Goal: Information Seeking & Learning: Learn about a topic

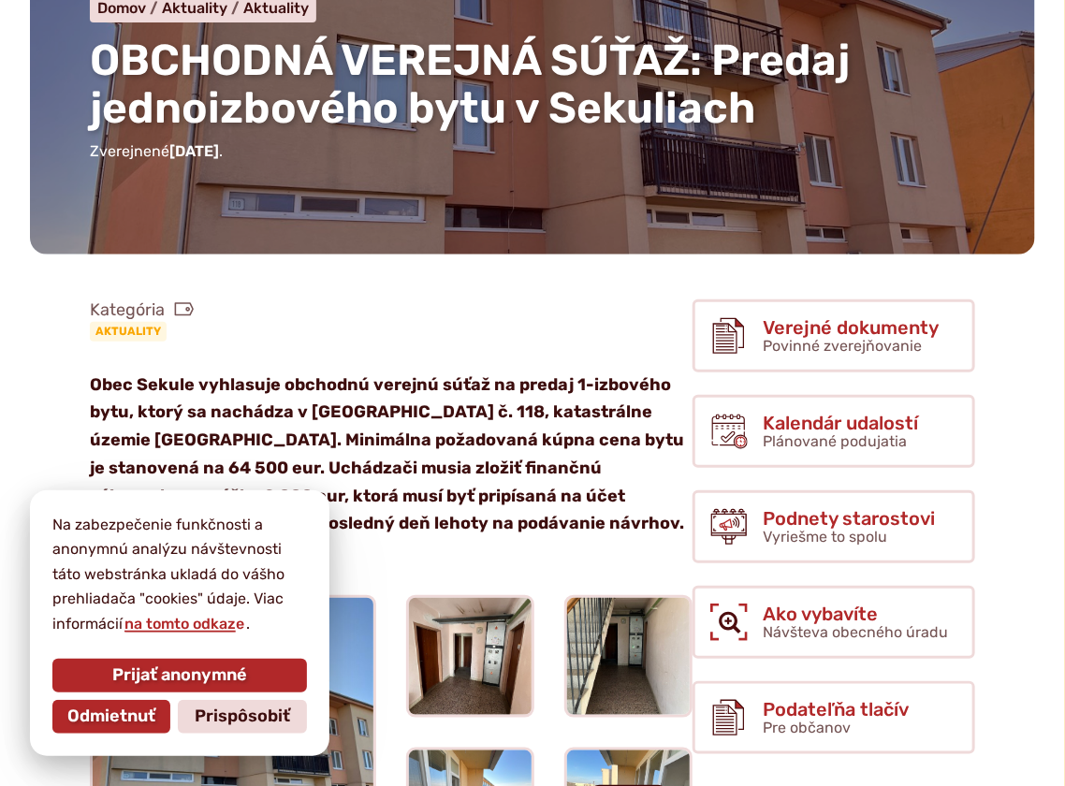
scroll to position [655, 0]
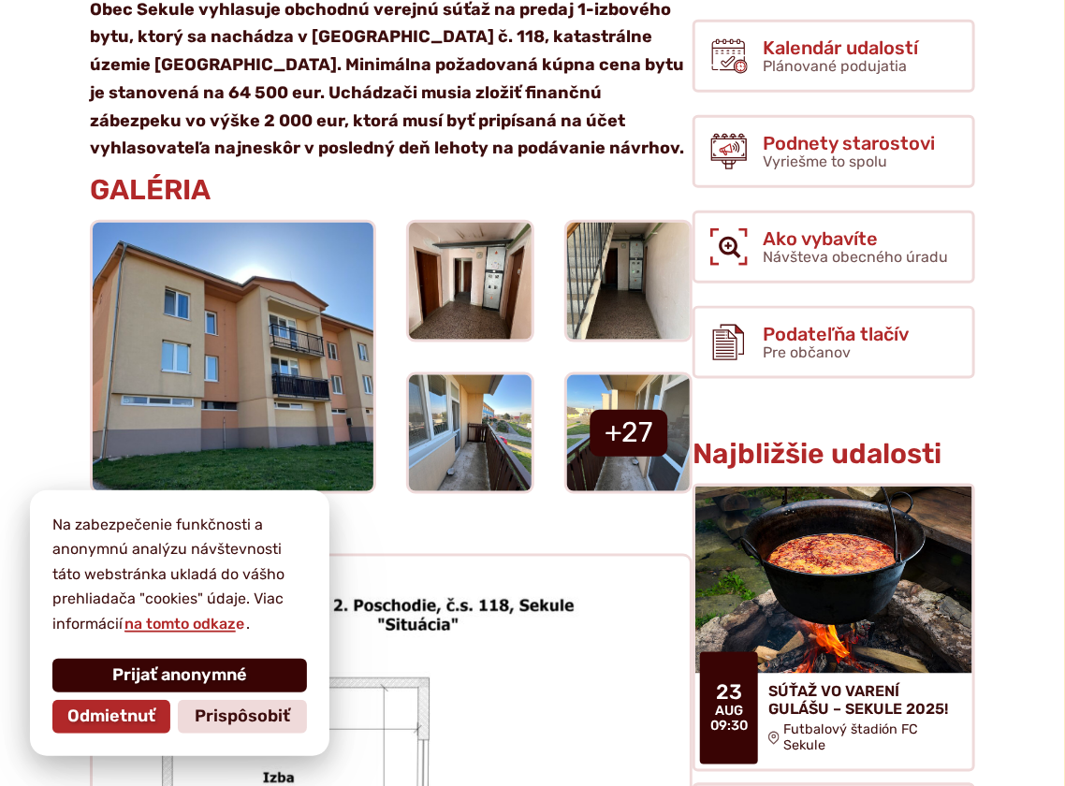
click at [161, 672] on span "Prijať anonymné" at bounding box center [179, 675] width 135 height 21
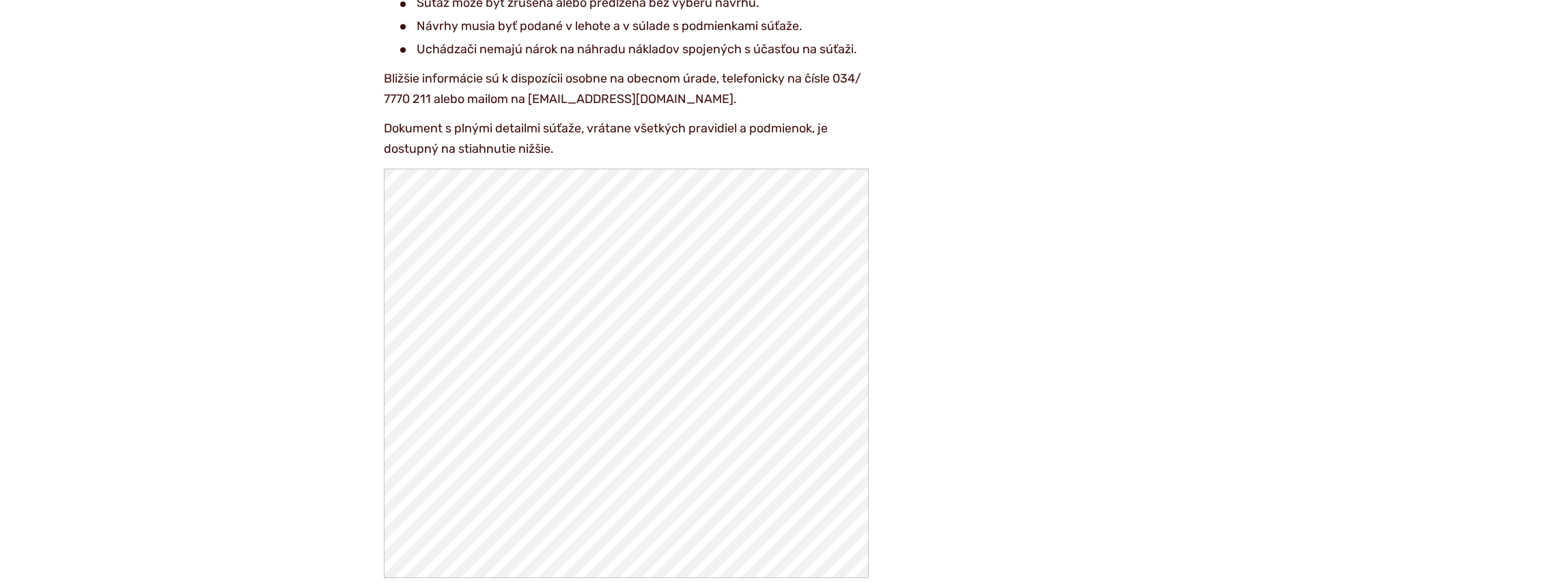
scroll to position [2048, 0]
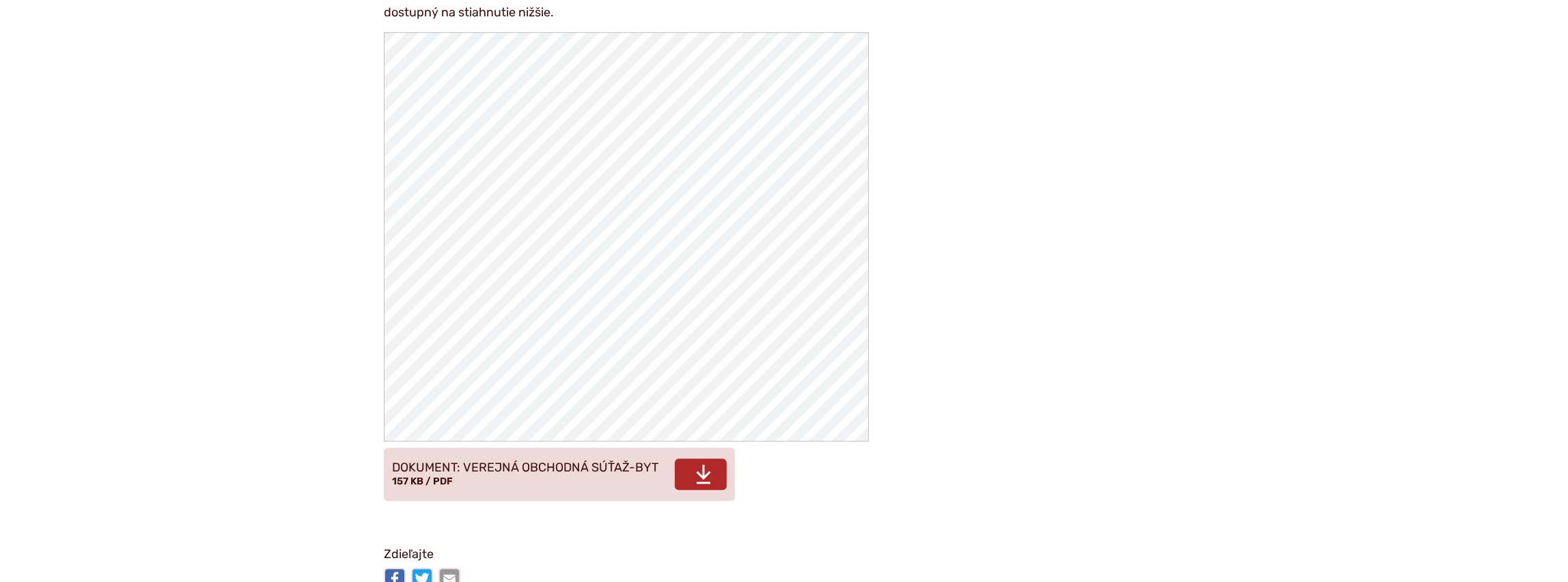
click at [565, 462] on span "DOKUMENT: VEREJNÁ OBCHODNÁ SÚŤAŽ-BYT" at bounding box center [525, 468] width 266 height 14
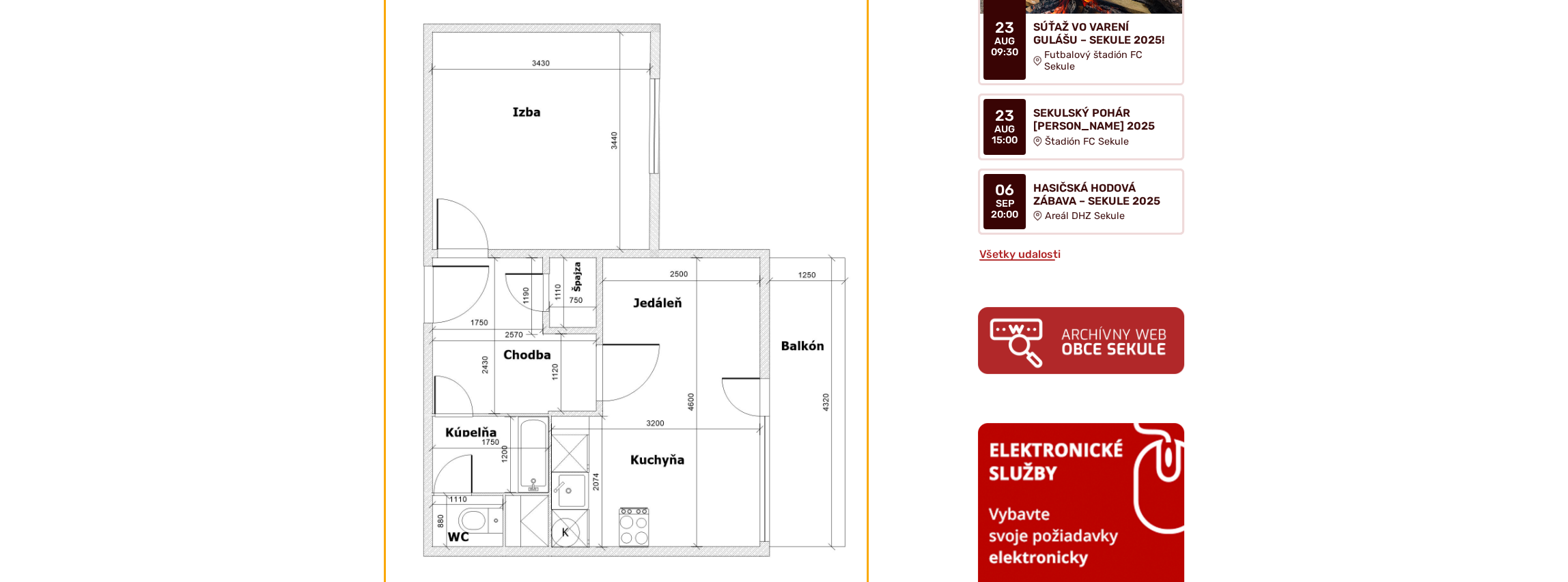
scroll to position [1023, 0]
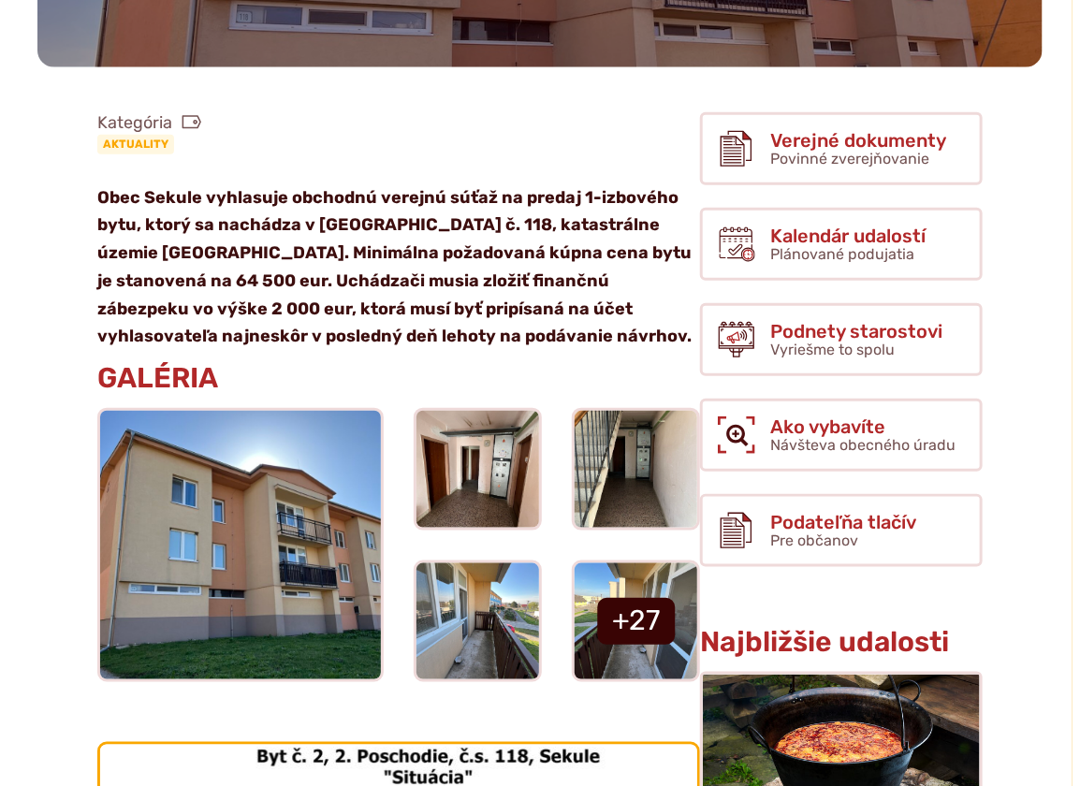
scroll to position [655, 0]
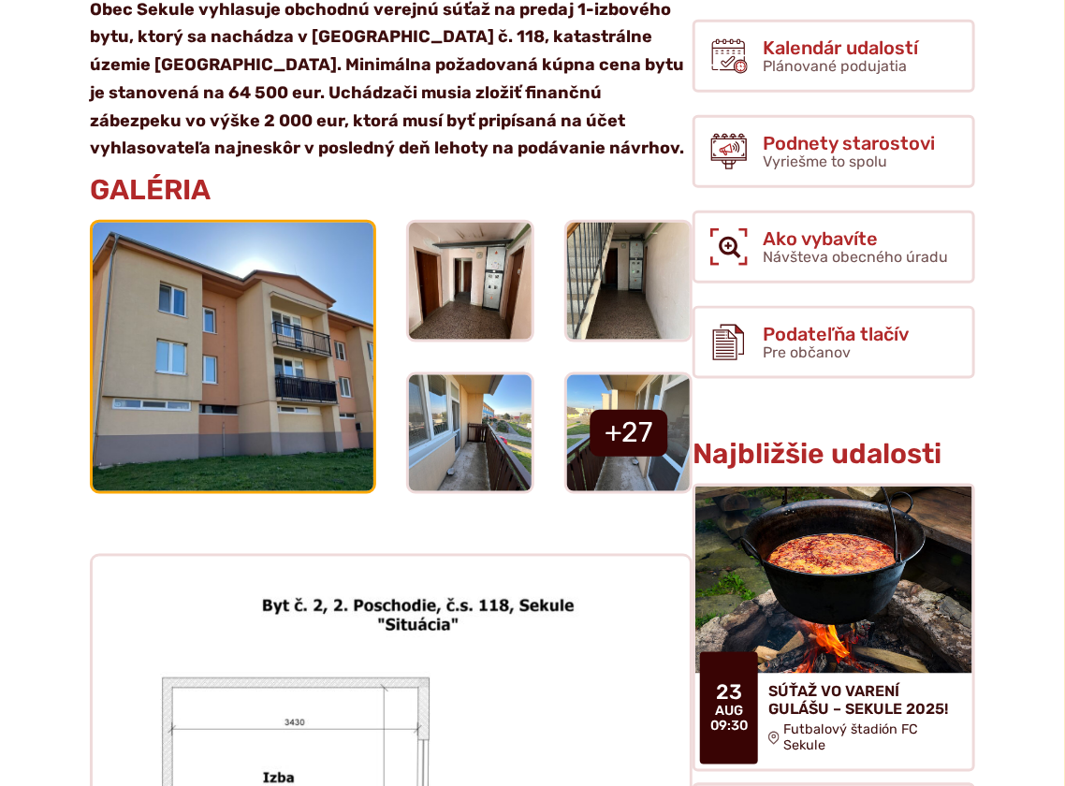
click at [239, 374] on img at bounding box center [233, 357] width 309 height 294
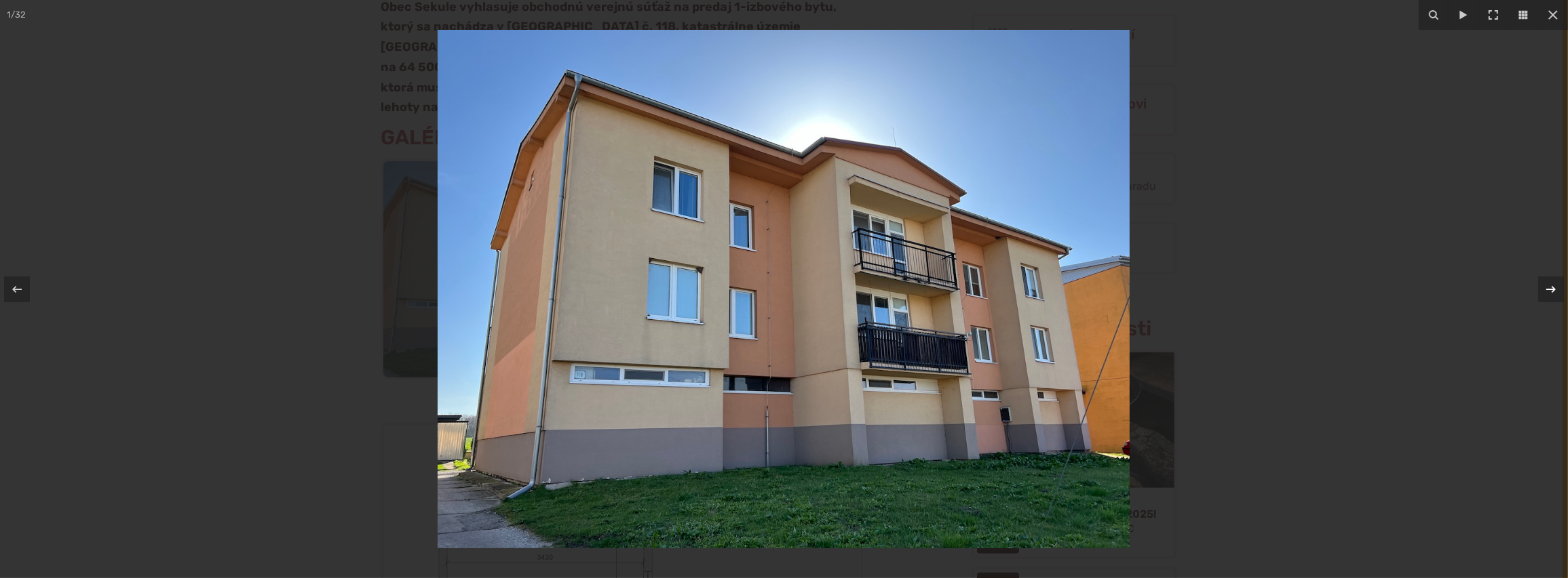
click at [771, 288] on icon at bounding box center [1551, 289] width 16 height 16
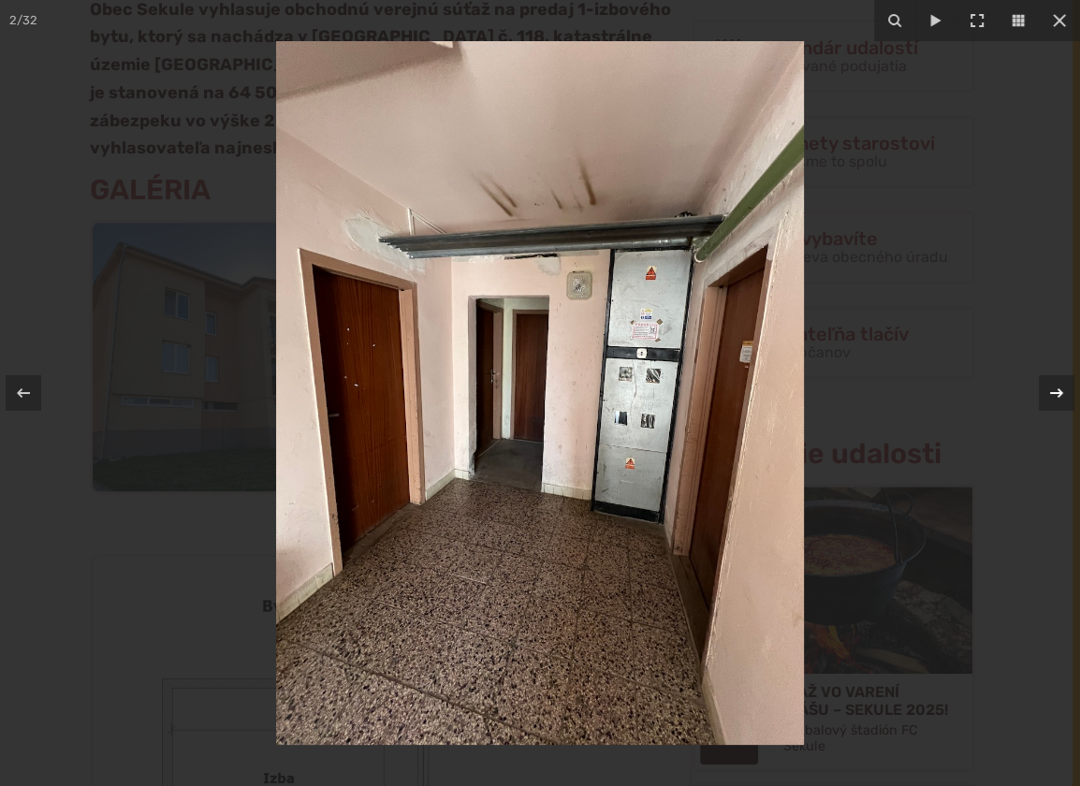
click at [1047, 387] on icon at bounding box center [1056, 393] width 22 height 22
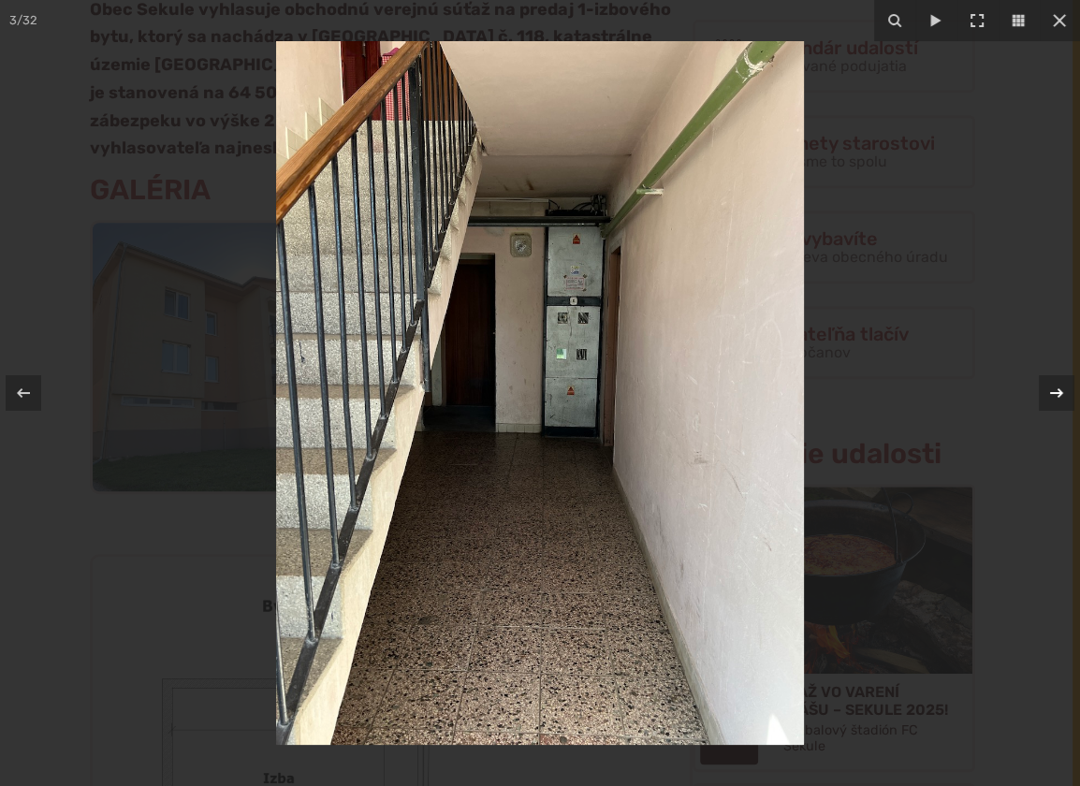
click at [1047, 387] on icon at bounding box center [1056, 393] width 22 height 22
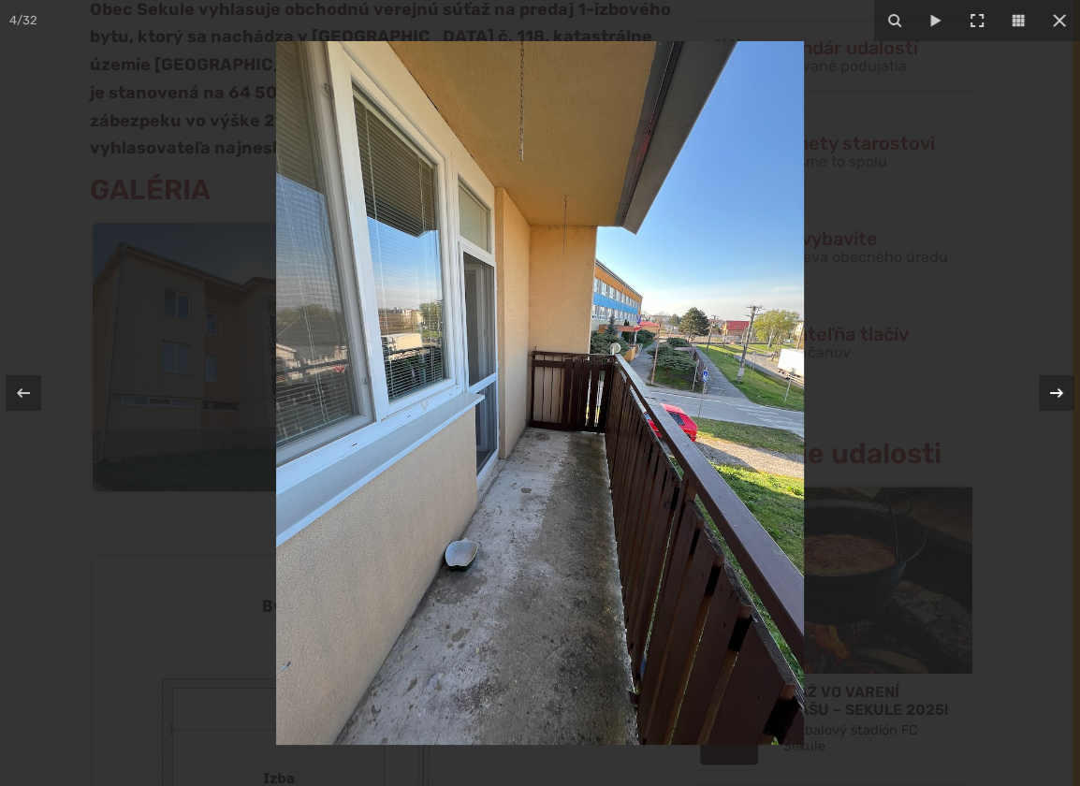
click at [1052, 389] on icon at bounding box center [1056, 393] width 22 height 22
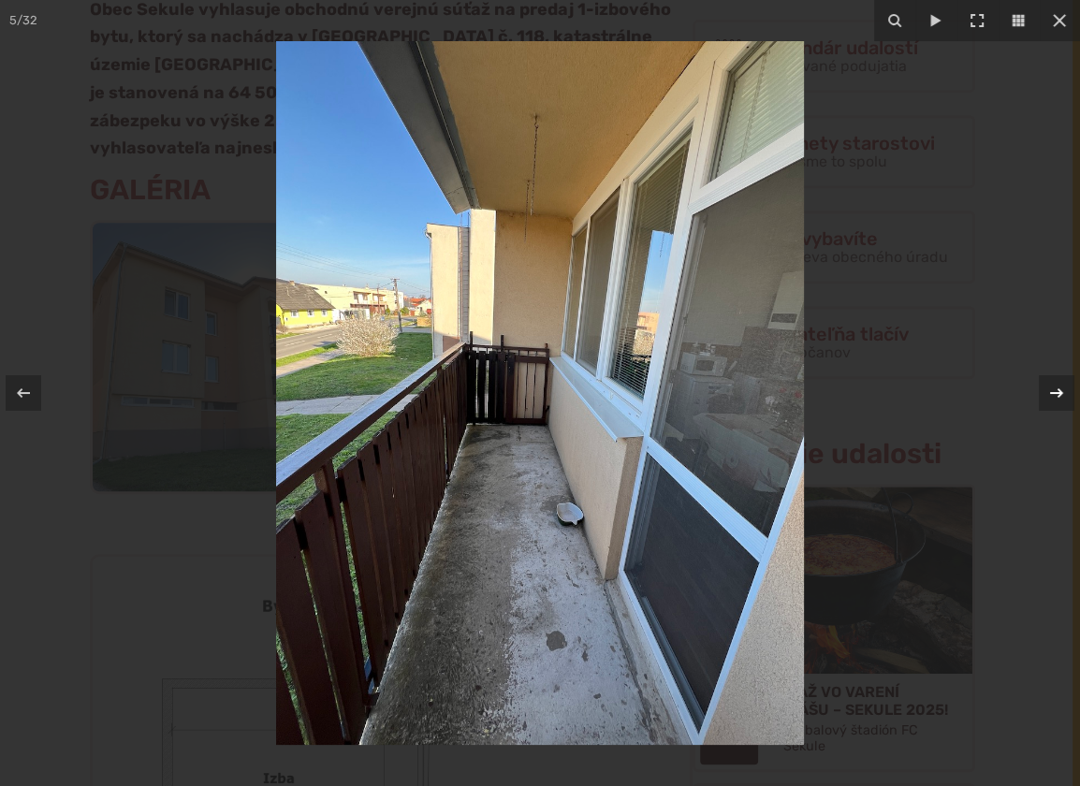
click at [1052, 389] on icon at bounding box center [1056, 393] width 22 height 22
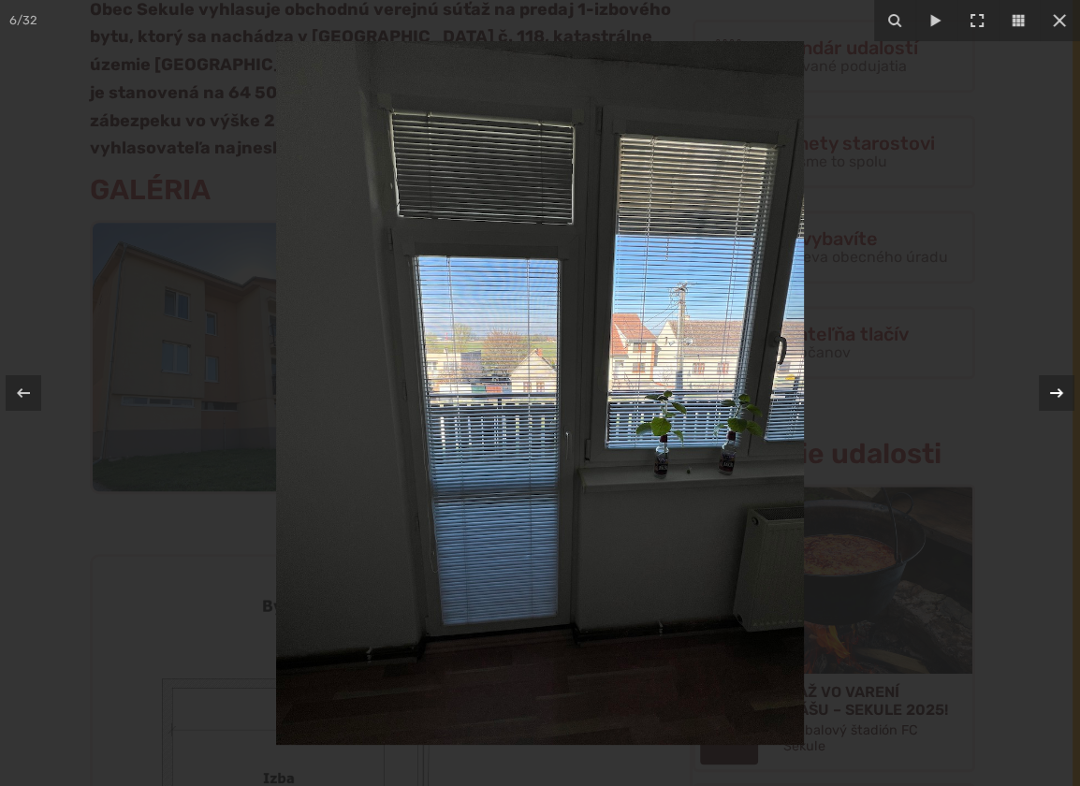
click at [1052, 389] on icon at bounding box center [1056, 393] width 22 height 22
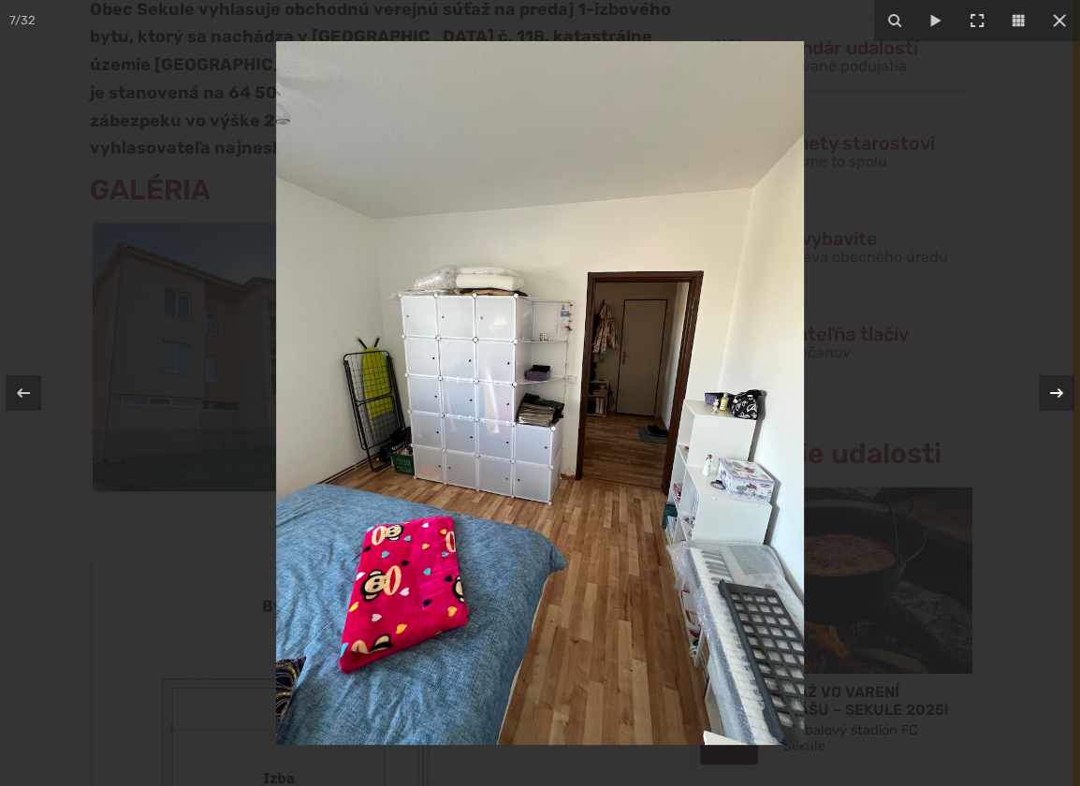
click at [1052, 389] on icon at bounding box center [1056, 393] width 22 height 22
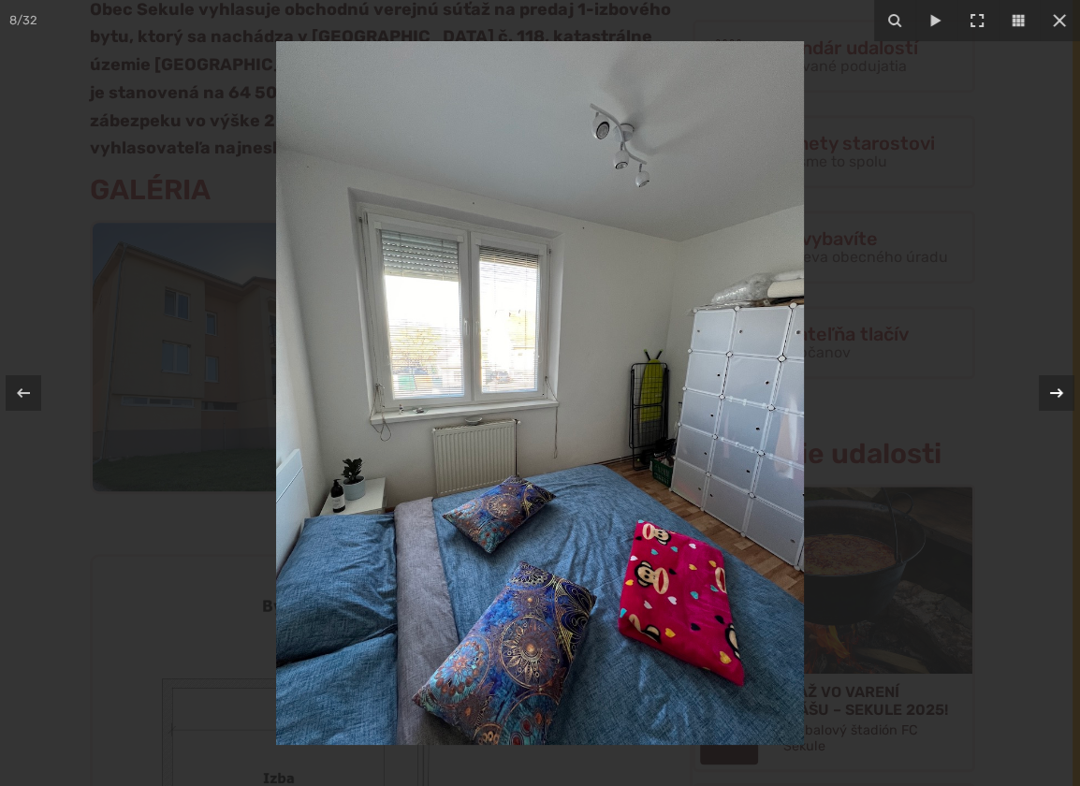
click at [1052, 389] on icon at bounding box center [1056, 393] width 22 height 22
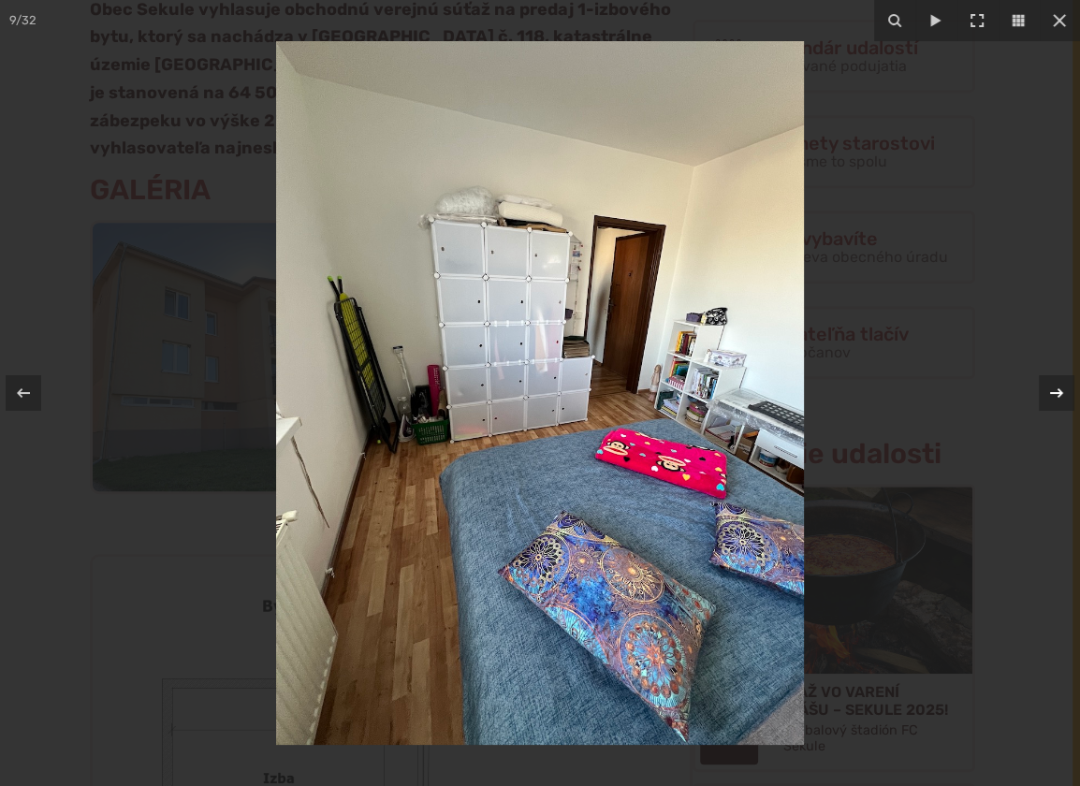
click at [1052, 389] on icon at bounding box center [1056, 393] width 22 height 22
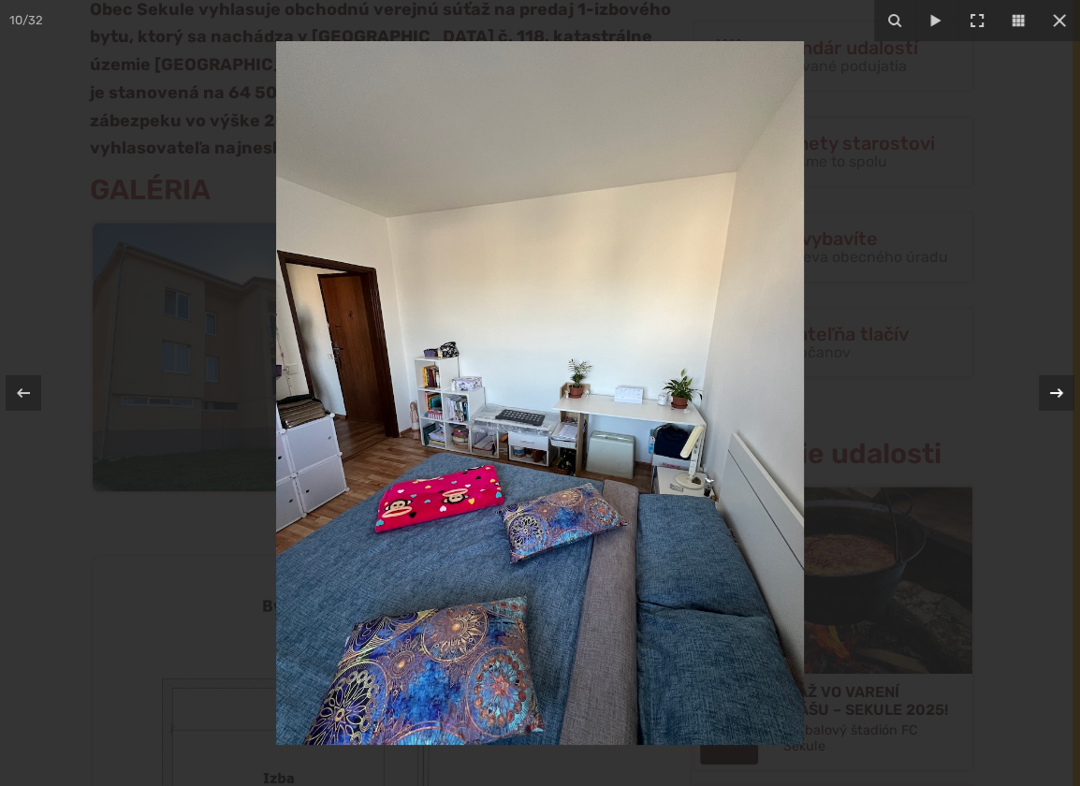
click at [1052, 389] on icon at bounding box center [1056, 393] width 22 height 22
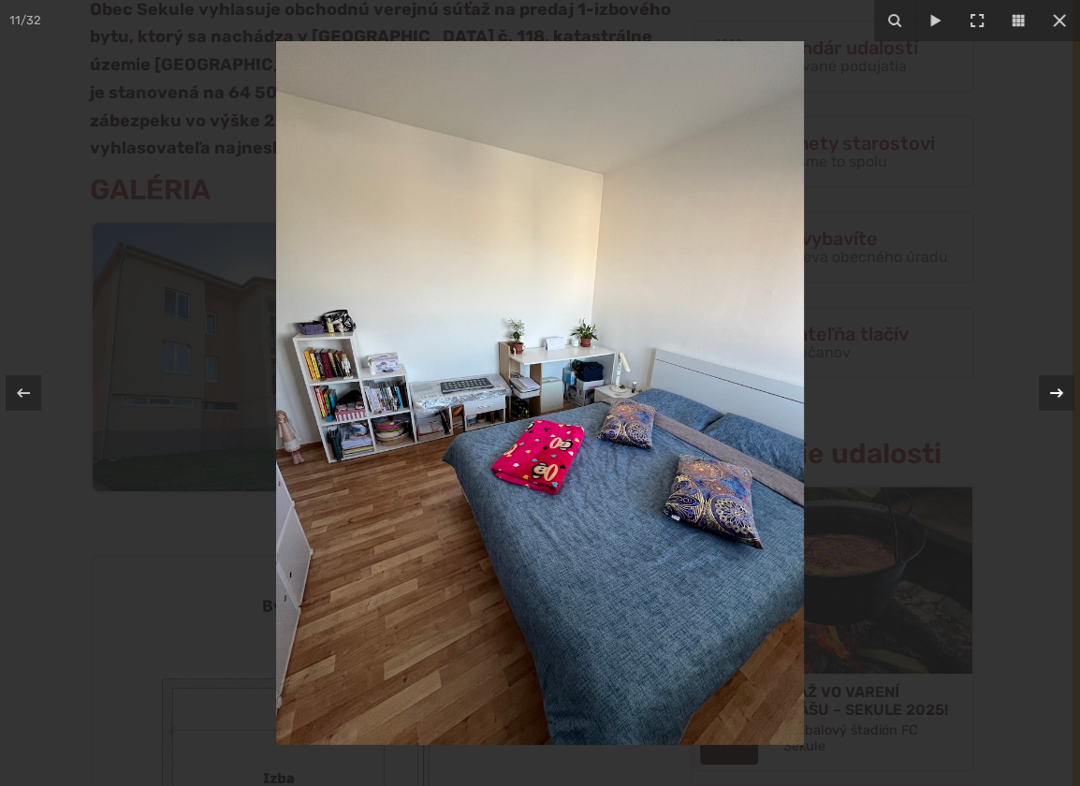
click at [1052, 389] on icon at bounding box center [1056, 393] width 22 height 22
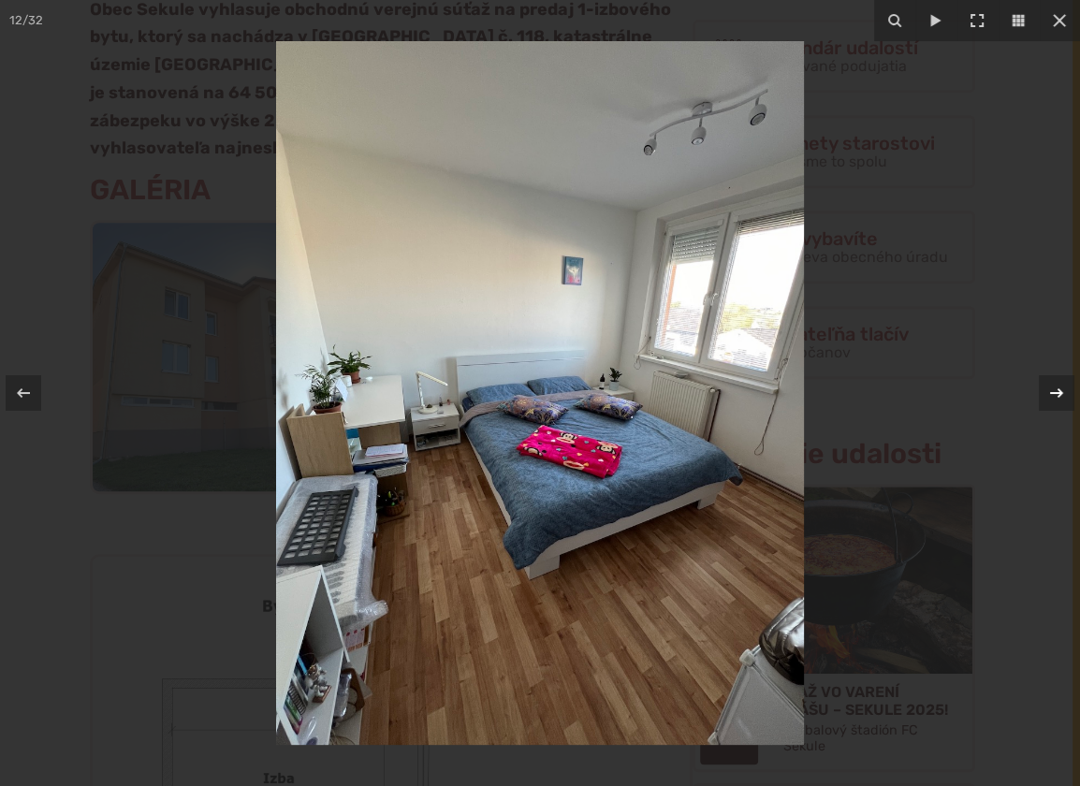
click at [1052, 389] on icon at bounding box center [1056, 393] width 22 height 22
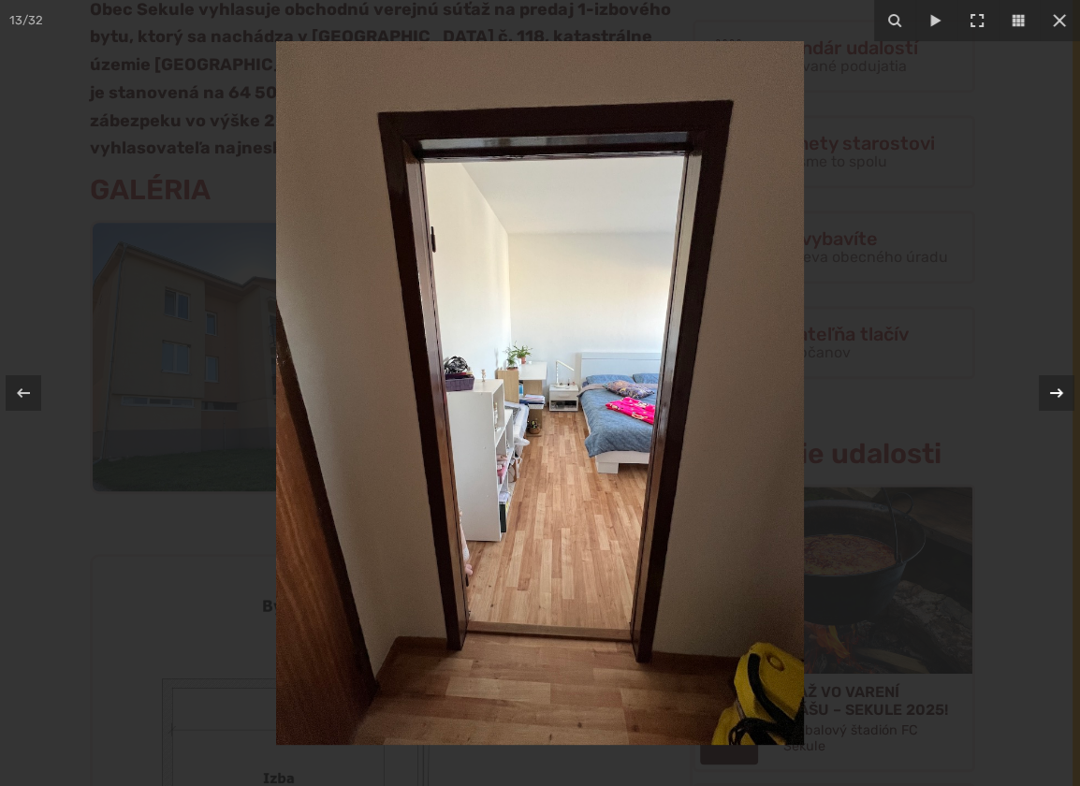
click at [1052, 389] on icon at bounding box center [1056, 393] width 22 height 22
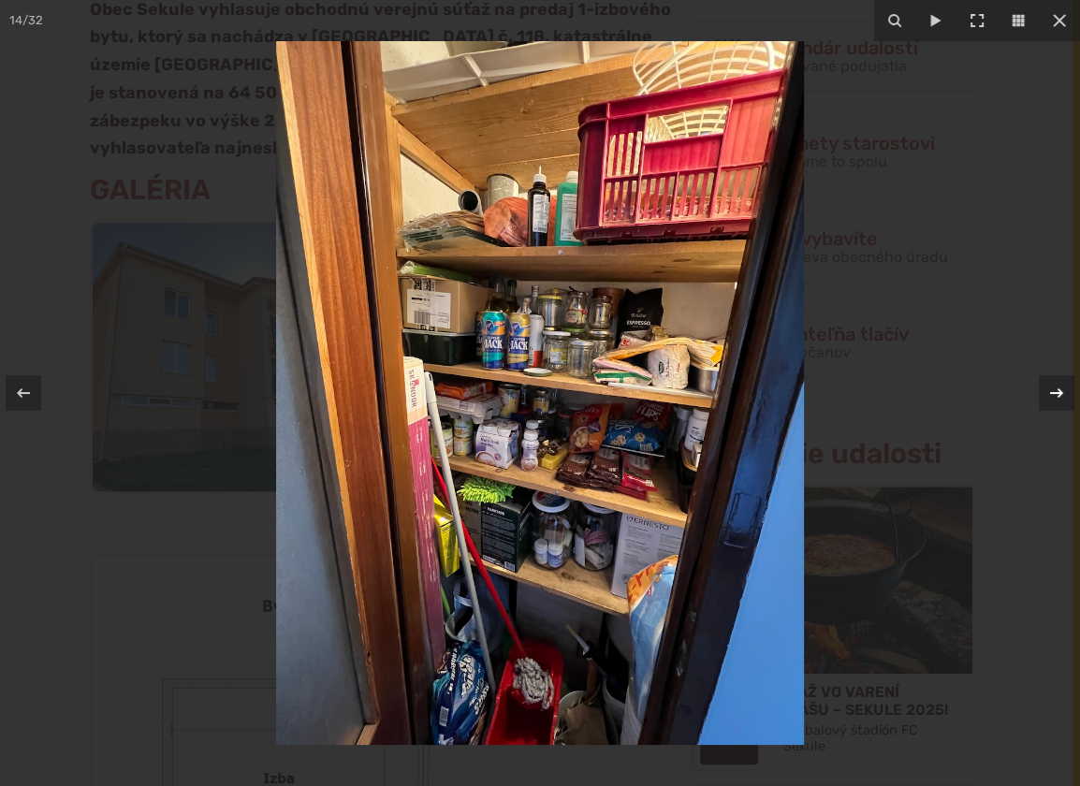
click at [1052, 389] on icon at bounding box center [1056, 393] width 22 height 22
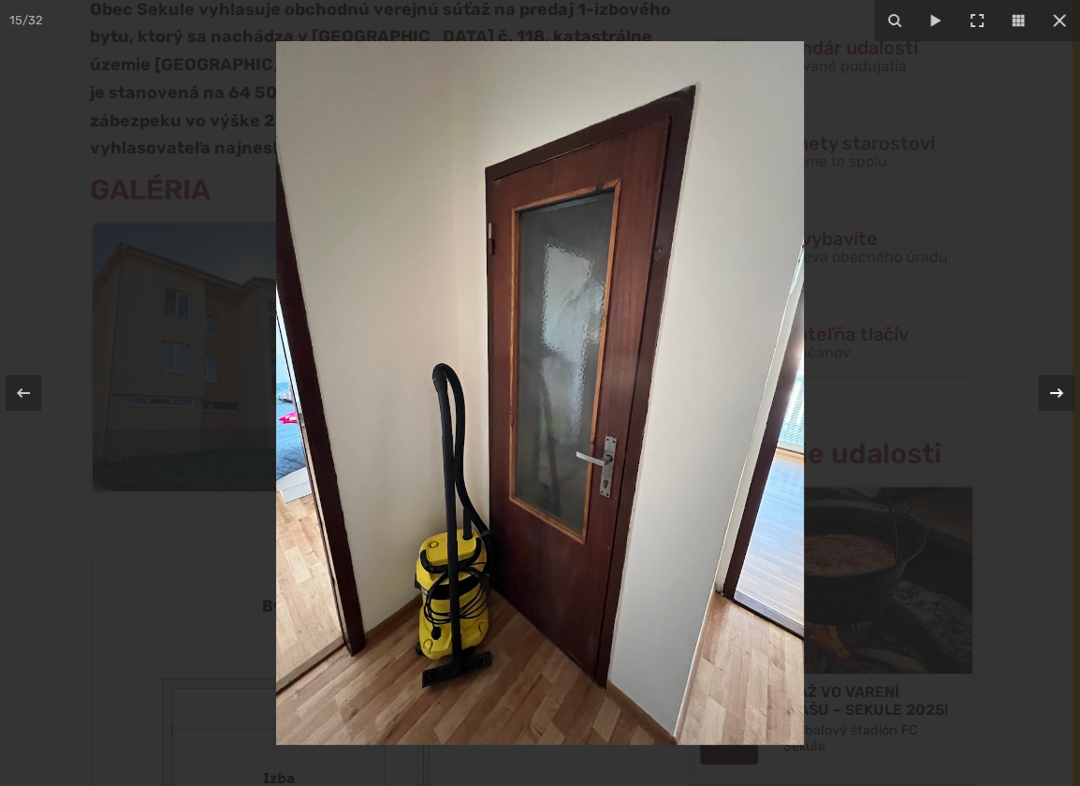
click at [1052, 389] on icon at bounding box center [1056, 393] width 22 height 22
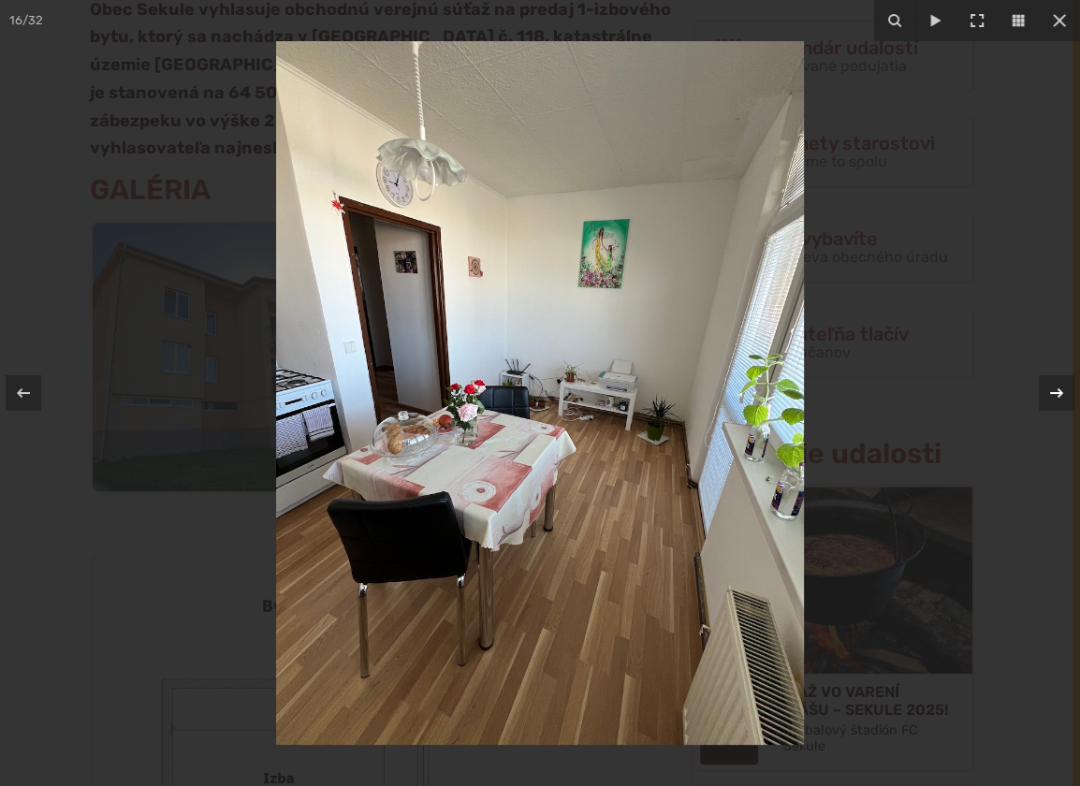
click at [1052, 389] on icon at bounding box center [1056, 393] width 22 height 22
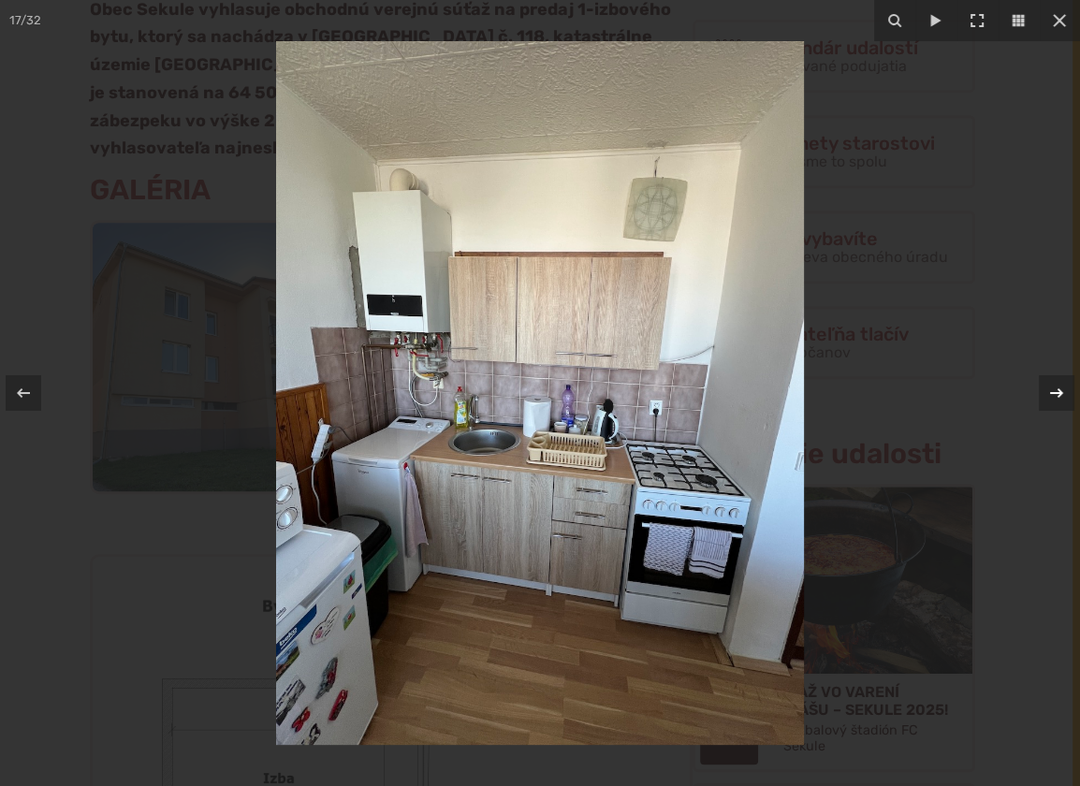
click at [1052, 389] on icon at bounding box center [1056, 393] width 22 height 22
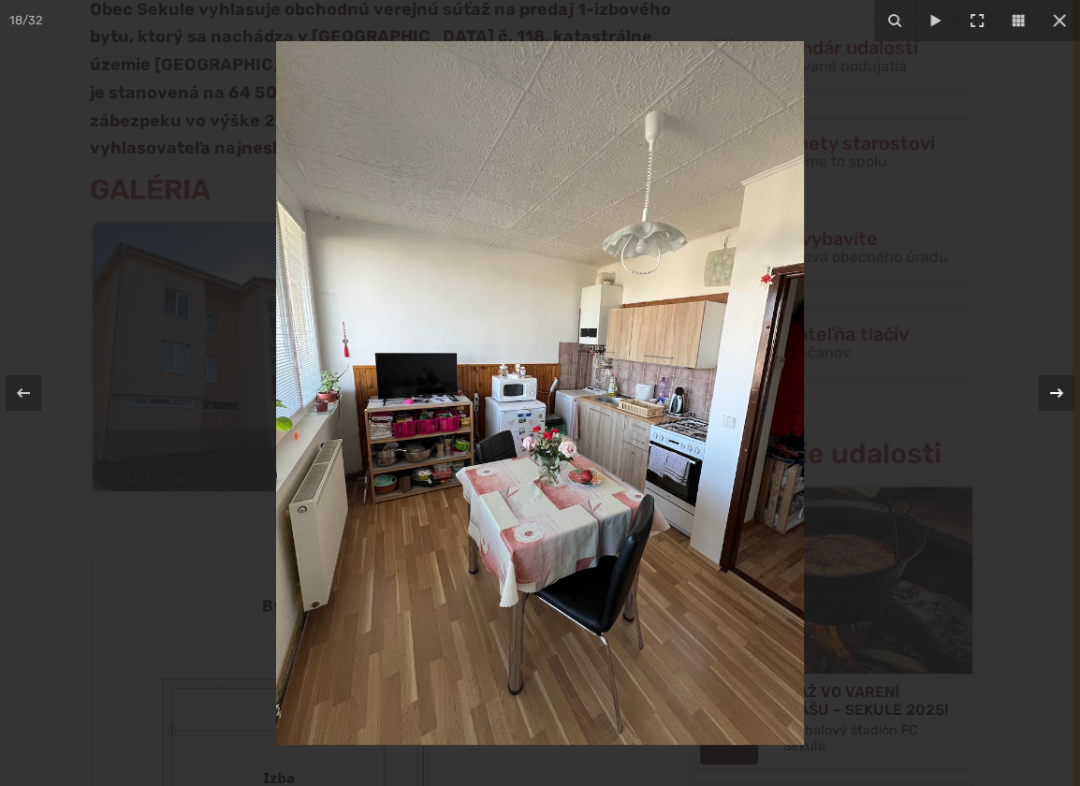
click at [1052, 389] on icon at bounding box center [1056, 393] width 22 height 22
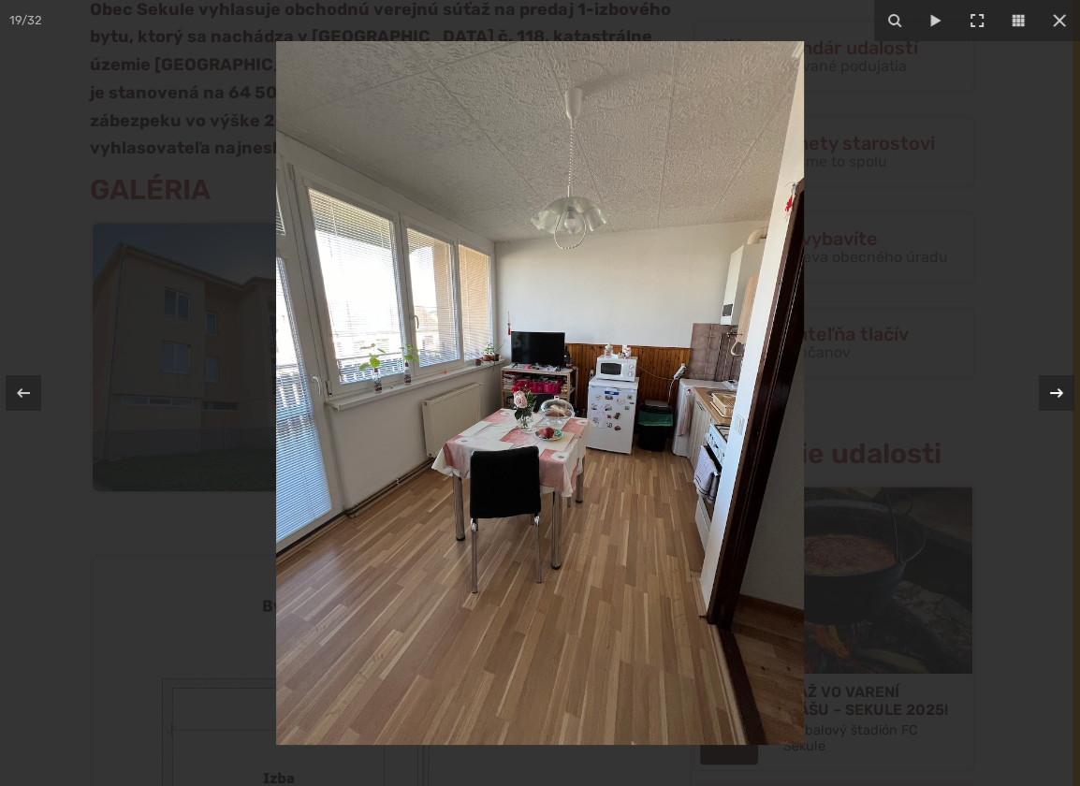
click at [1052, 389] on icon at bounding box center [1056, 393] width 22 height 22
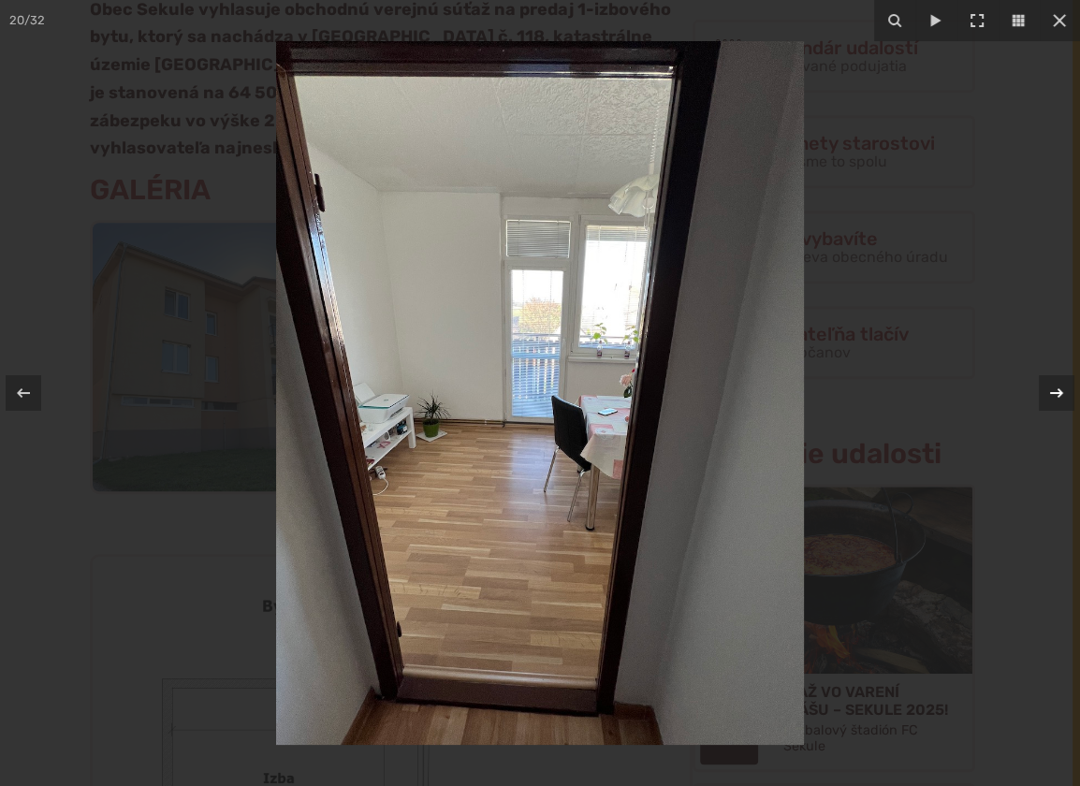
click at [1052, 389] on icon at bounding box center [1056, 393] width 22 height 22
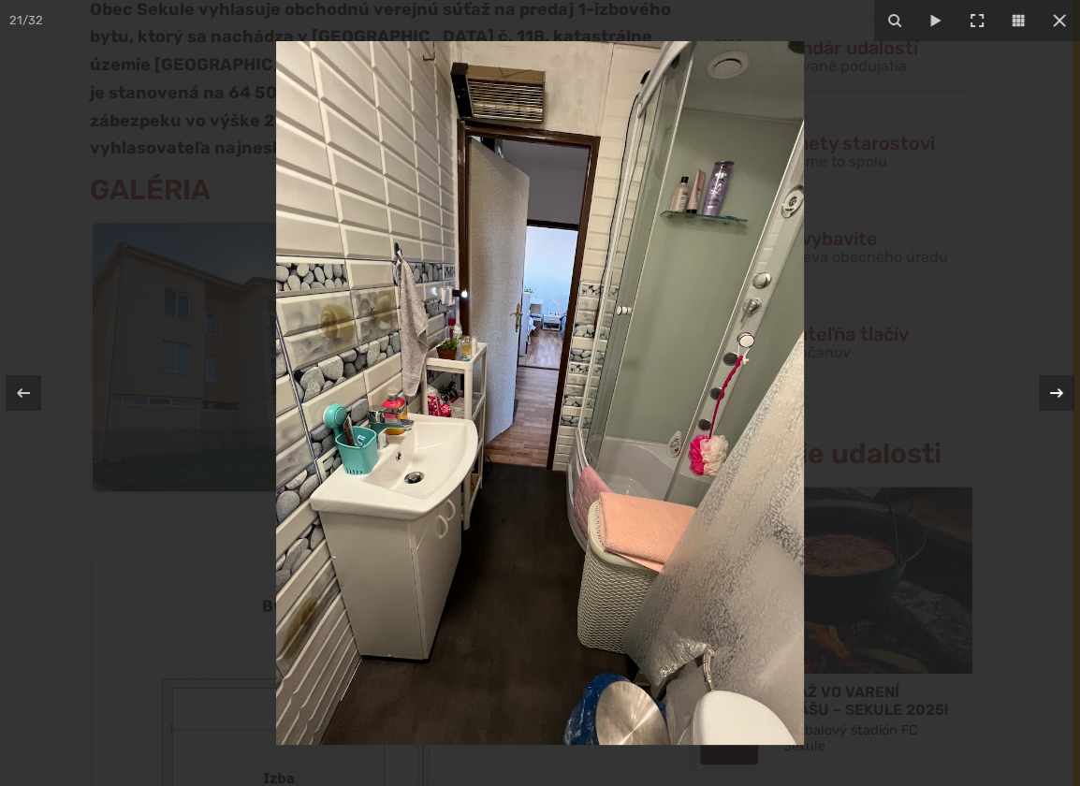
click at [1052, 389] on icon at bounding box center [1056, 393] width 22 height 22
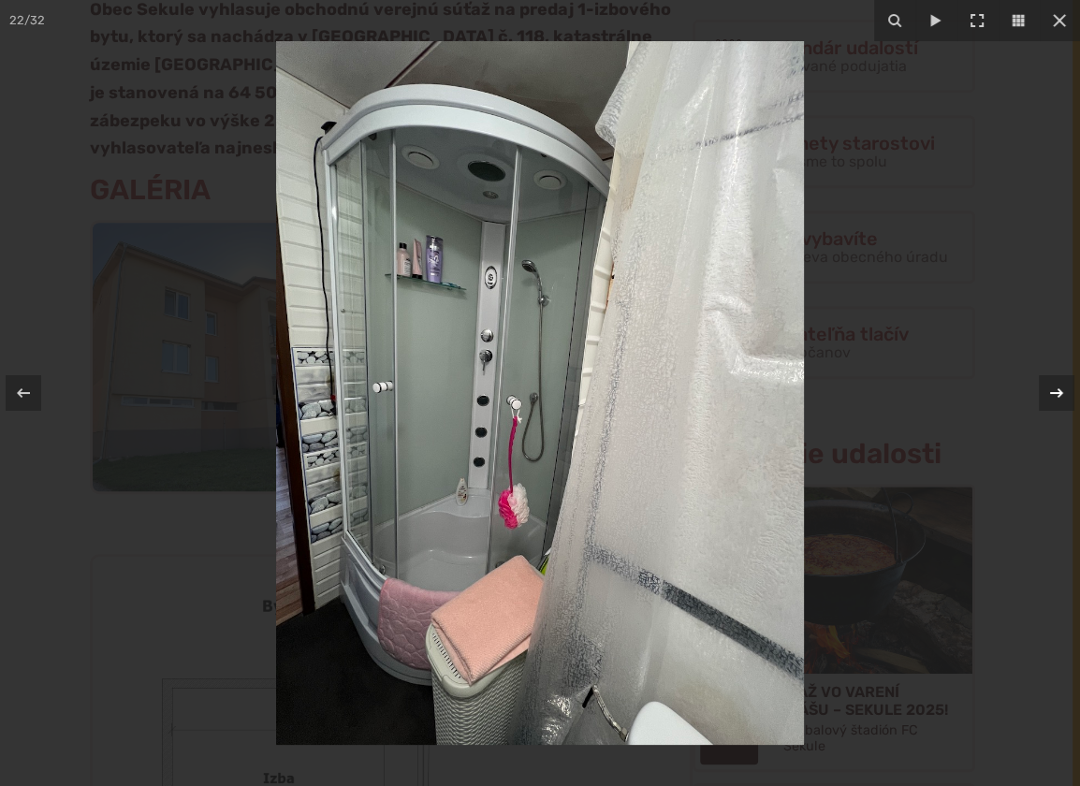
click at [1052, 389] on icon at bounding box center [1056, 393] width 22 height 22
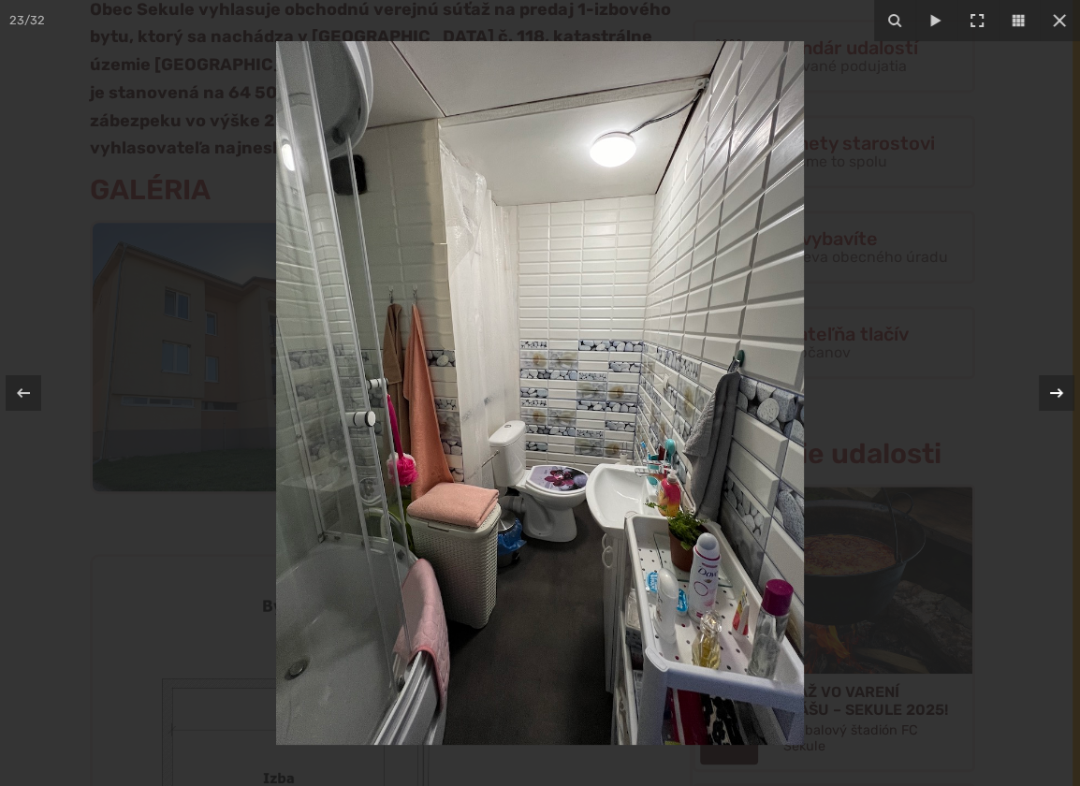
click at [1052, 389] on icon at bounding box center [1056, 393] width 22 height 22
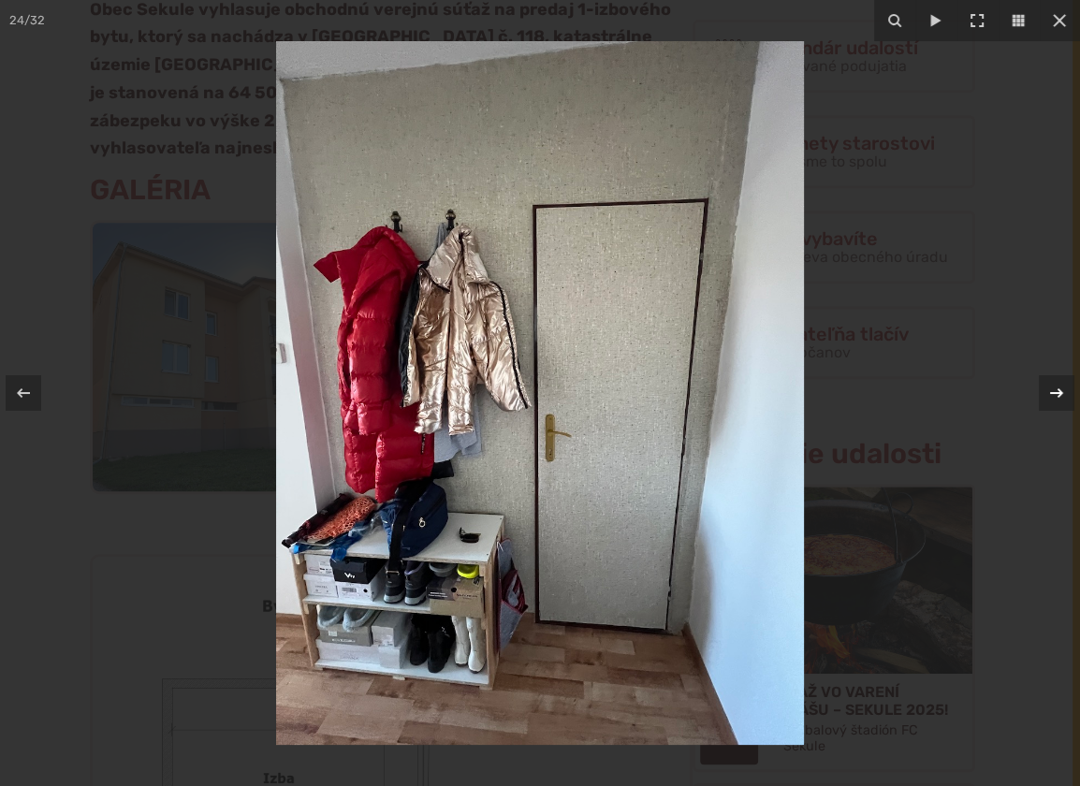
click at [1052, 389] on icon at bounding box center [1056, 393] width 22 height 22
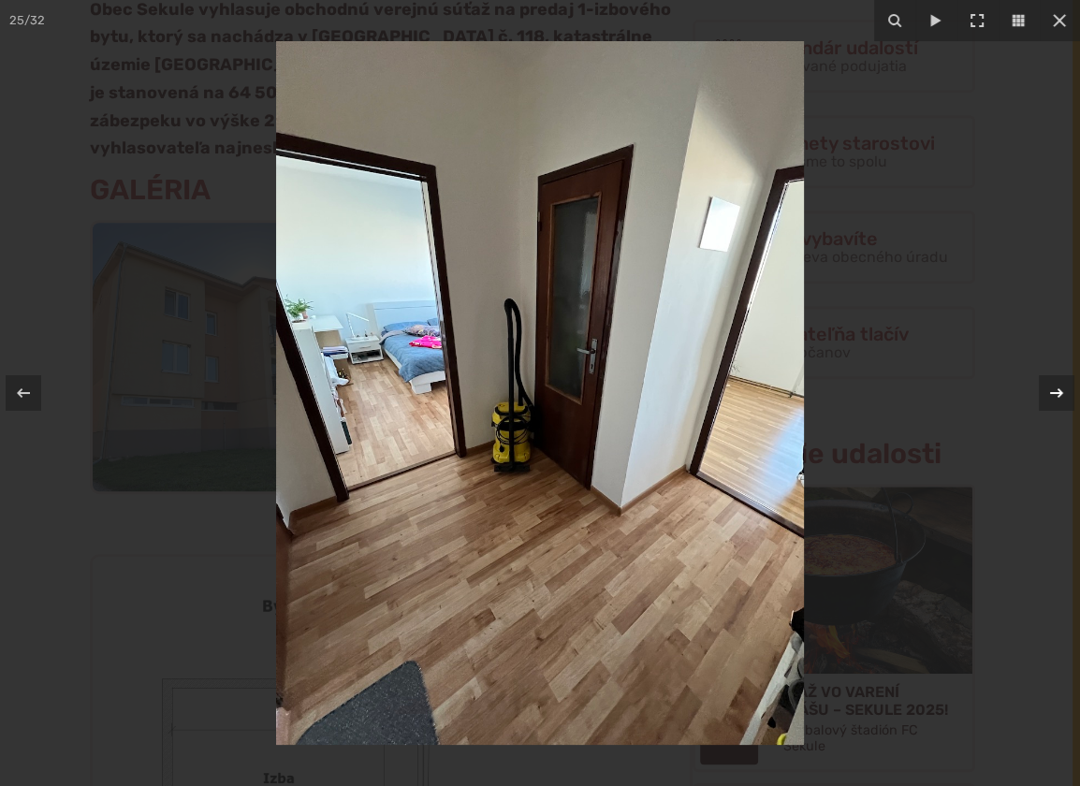
click at [1052, 389] on icon at bounding box center [1056, 393] width 22 height 22
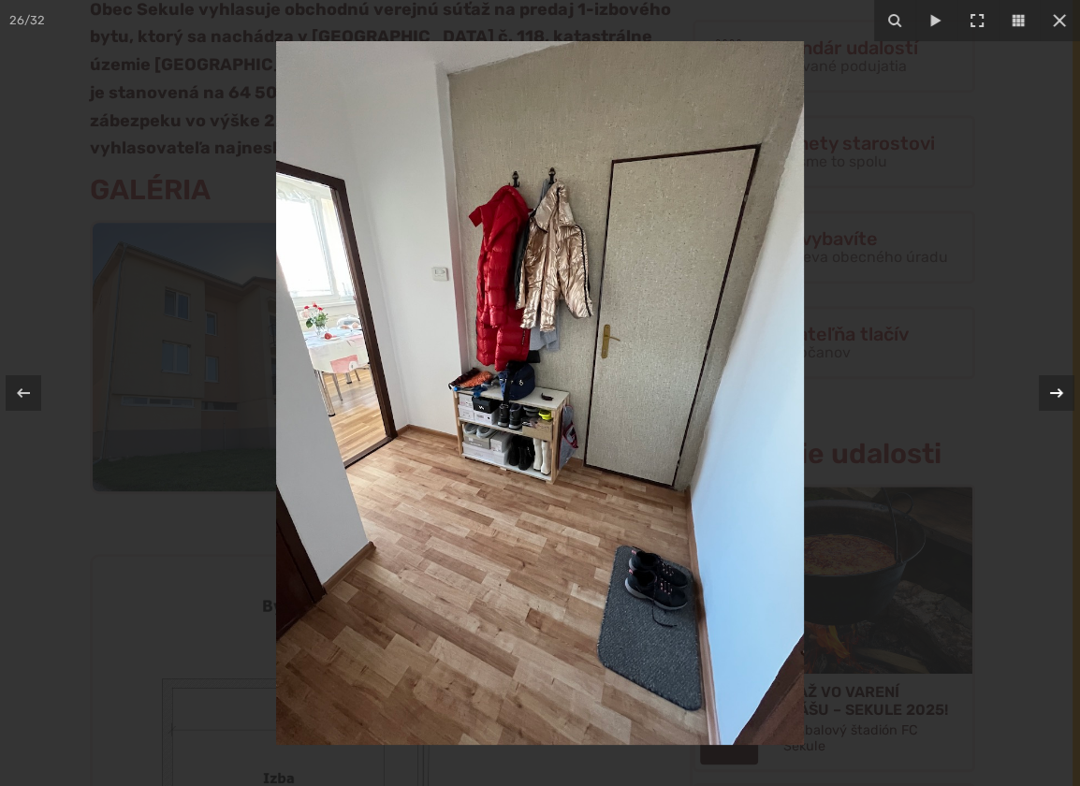
click at [1052, 389] on icon at bounding box center [1056, 393] width 22 height 22
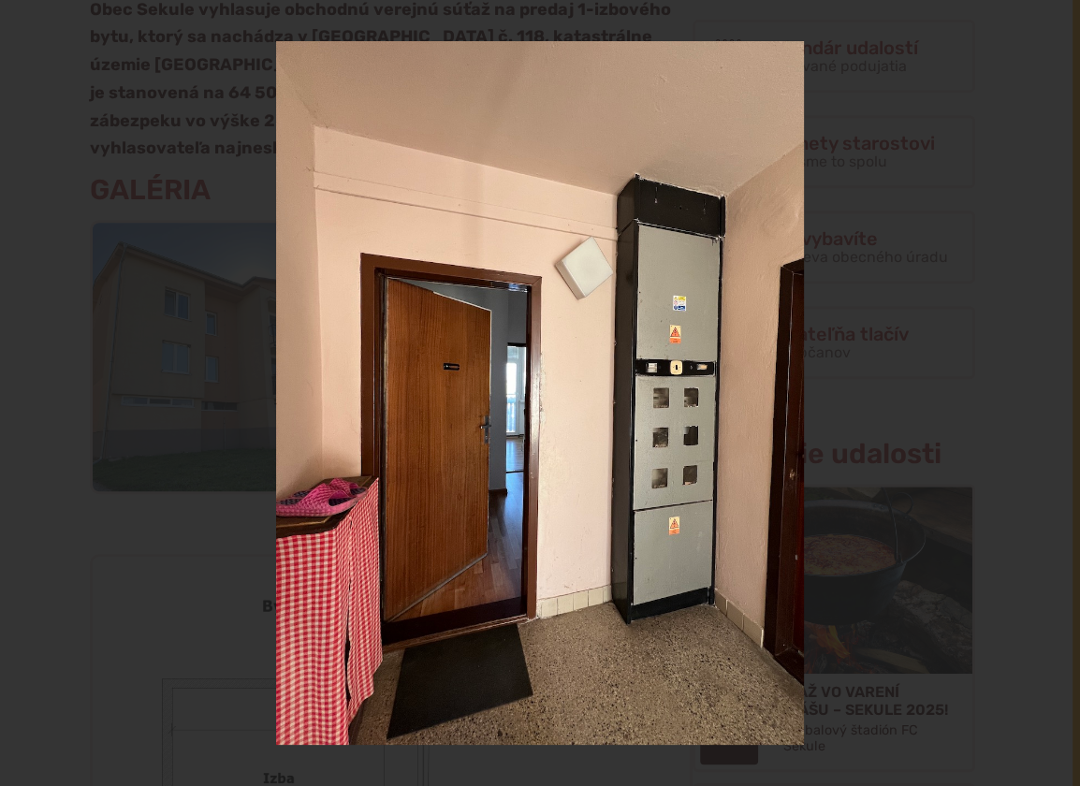
click at [1052, 389] on div "27 / 32" at bounding box center [540, 393] width 1080 height 786
click at [1055, 391] on icon at bounding box center [1056, 392] width 13 height 9
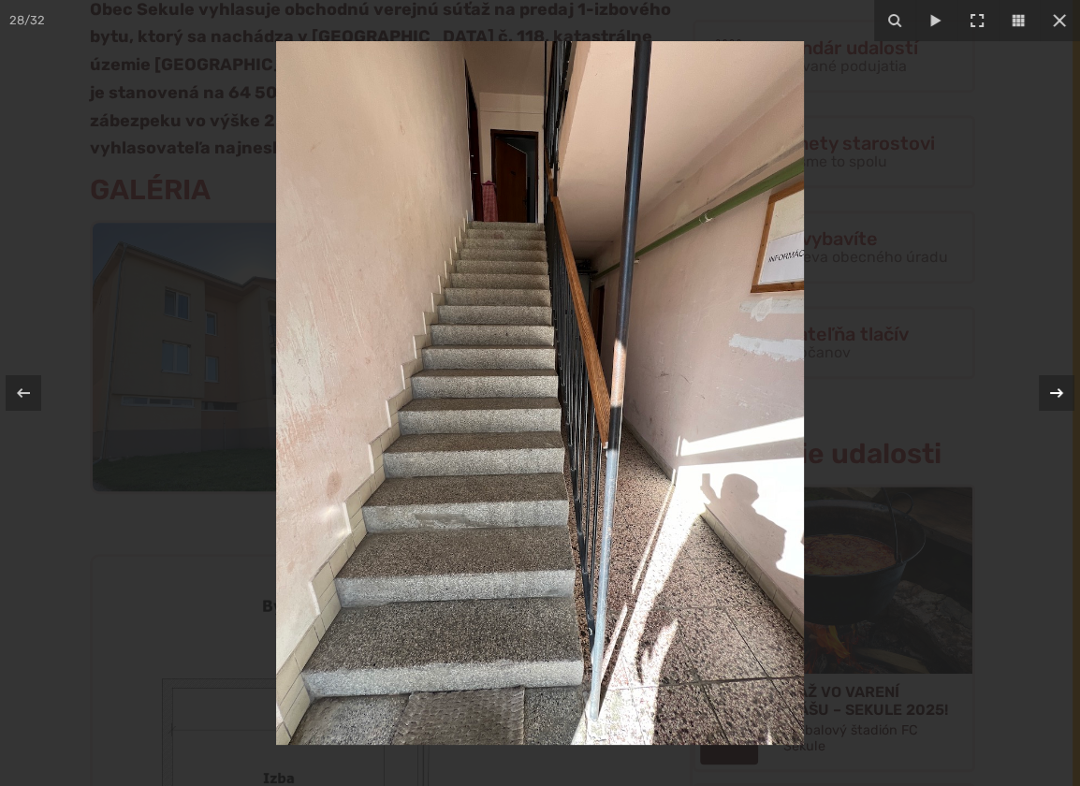
click at [1057, 385] on icon at bounding box center [1056, 393] width 22 height 22
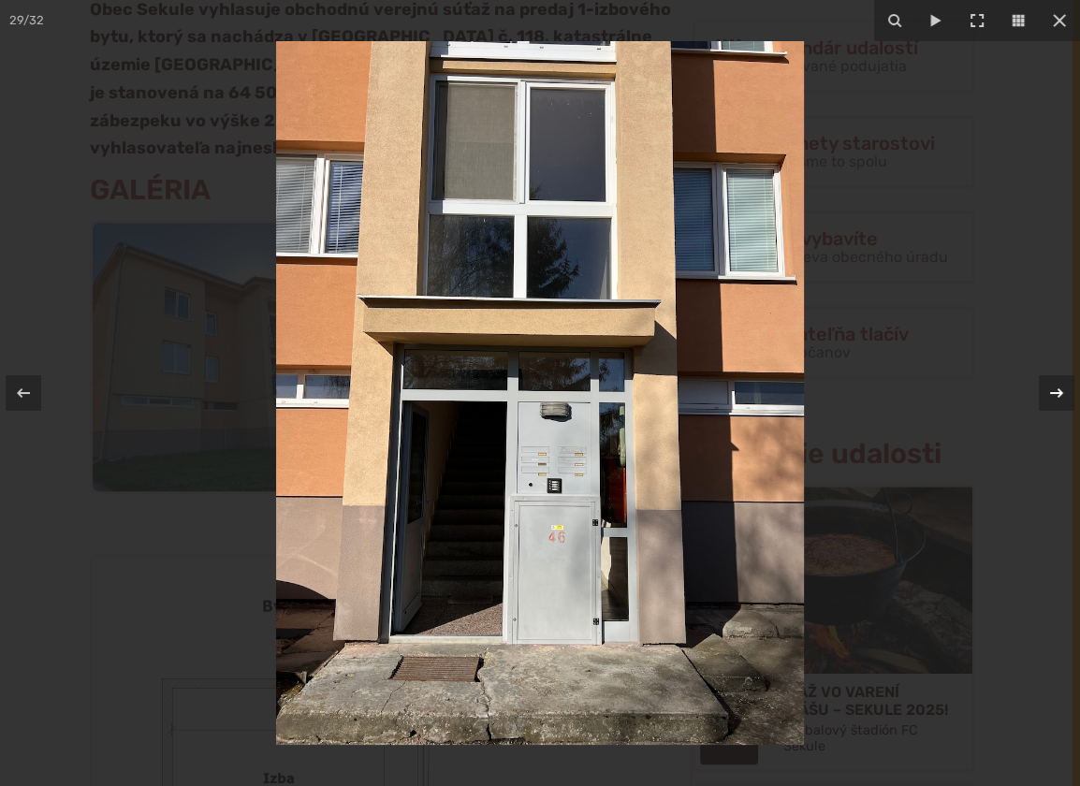
click at [1056, 392] on icon at bounding box center [1056, 392] width 13 height 9
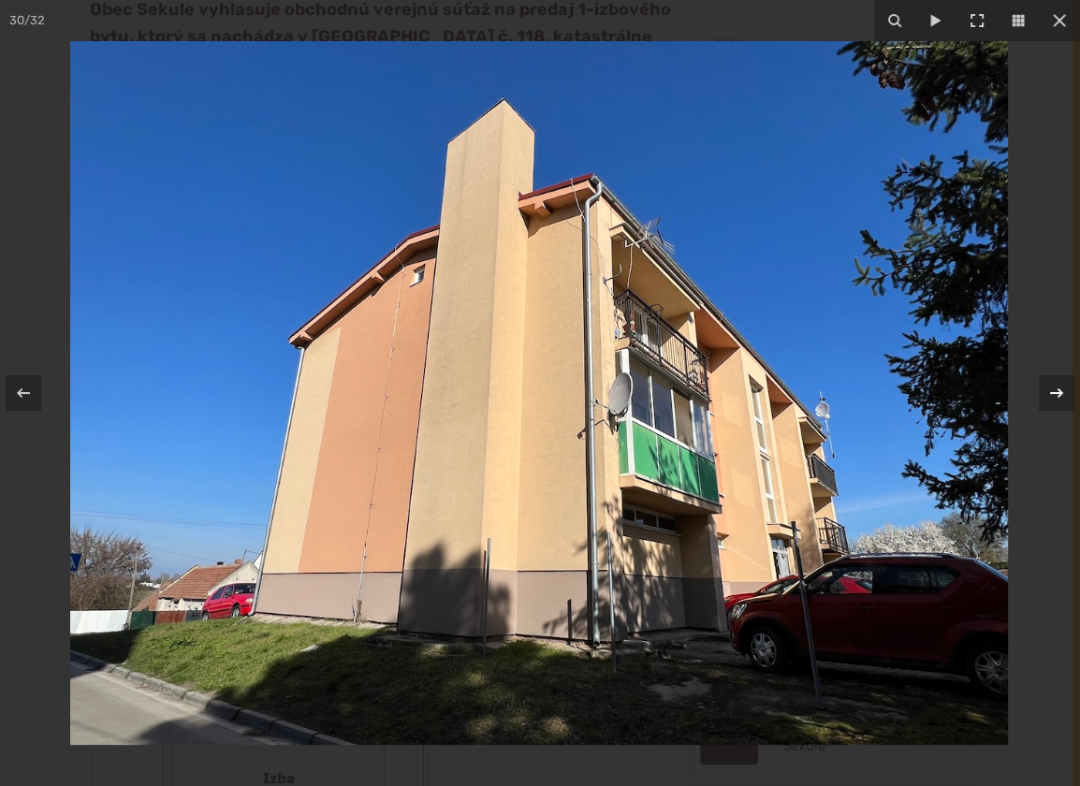
click at [1058, 387] on icon at bounding box center [1056, 393] width 22 height 22
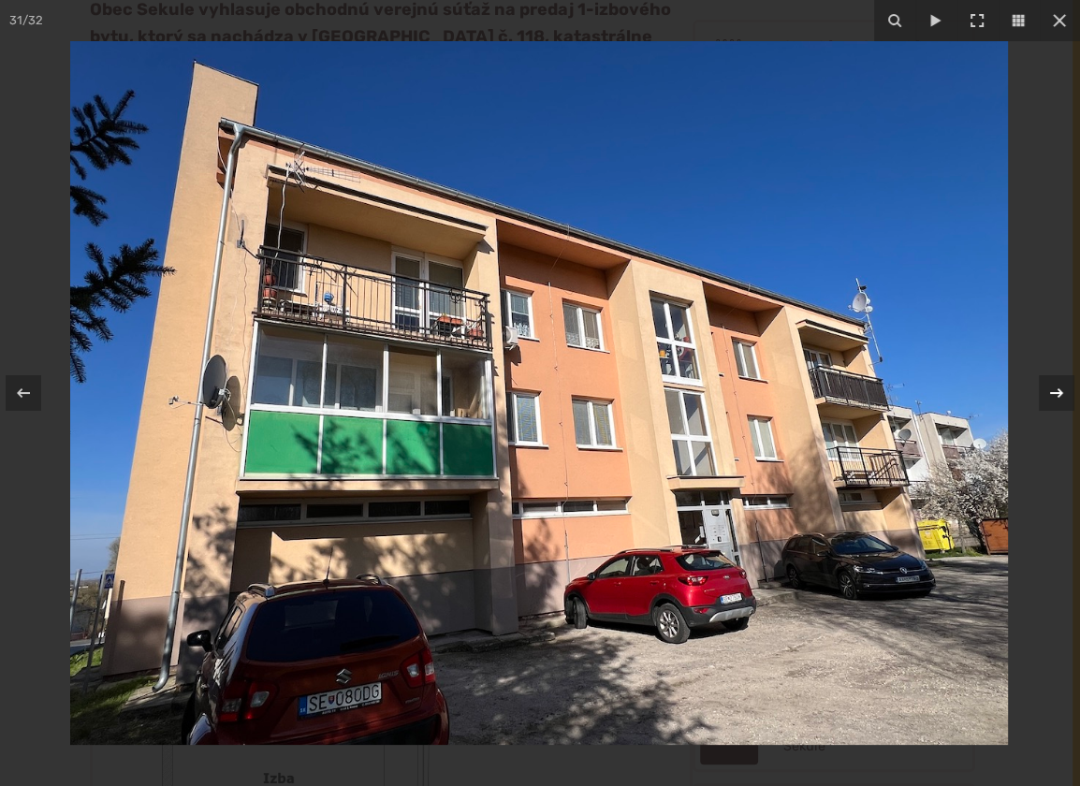
click at [1056, 390] on icon at bounding box center [1056, 393] width 22 height 22
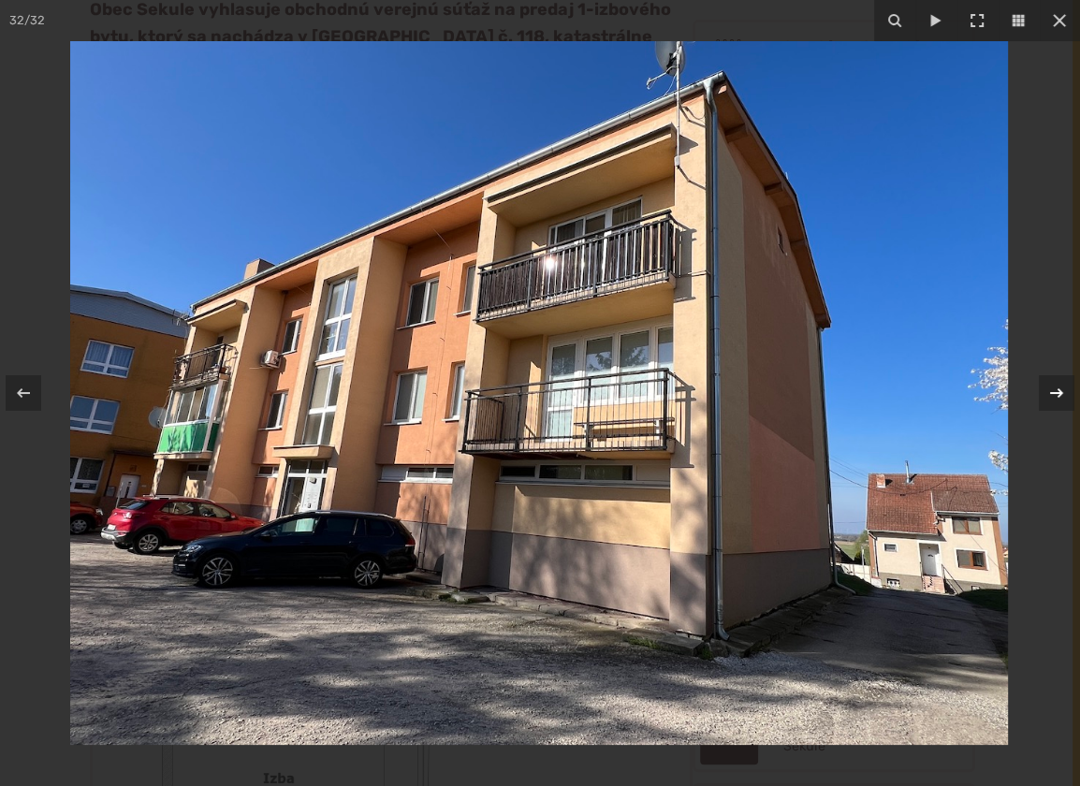
click at [1057, 394] on icon at bounding box center [1056, 393] width 22 height 22
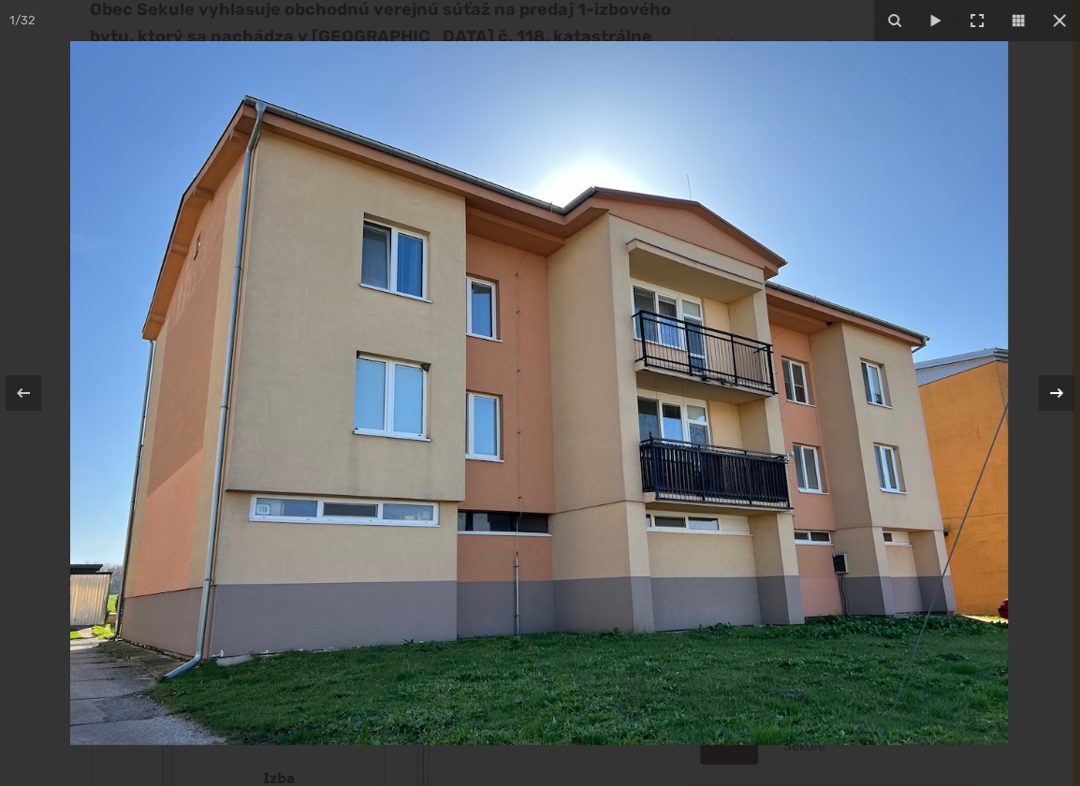
click at [1057, 392] on icon at bounding box center [1056, 392] width 13 height 9
